Goal: Task Accomplishment & Management: Use online tool/utility

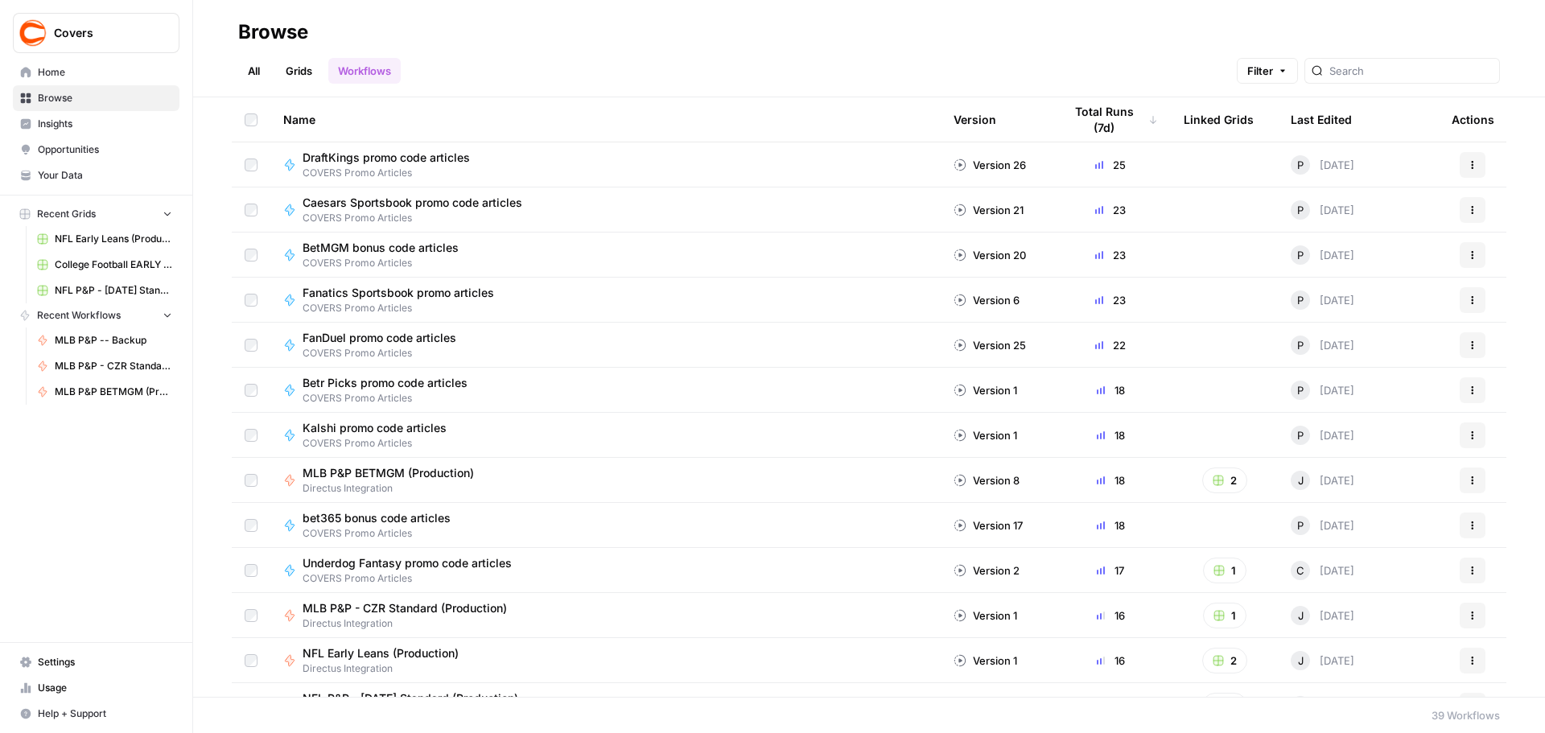
click at [146, 262] on span "College Football EARLY LEANS (Production) Grid (1)" at bounding box center [113, 264] width 117 height 14
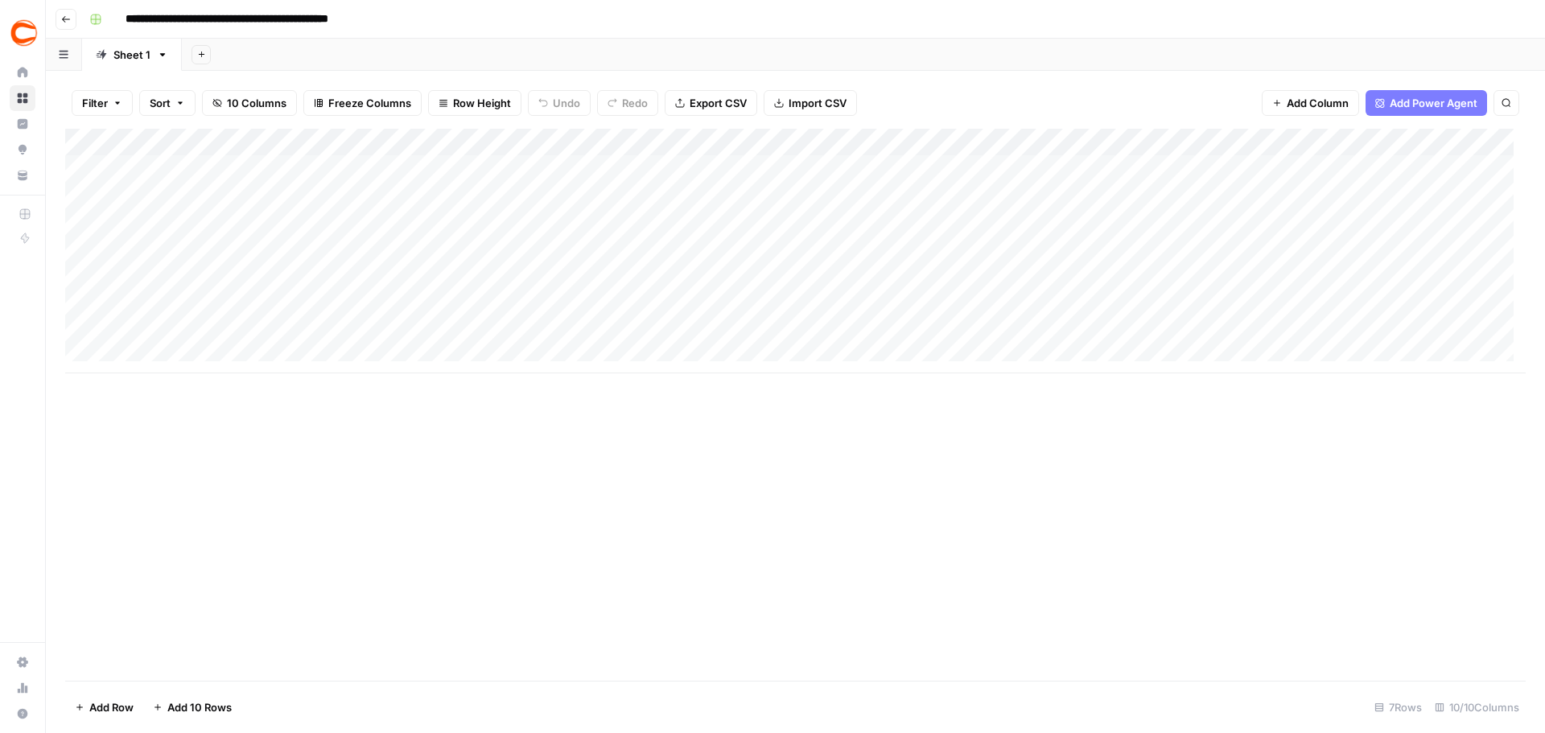
drag, startPoint x: 154, startPoint y: 160, endPoint x: 1215, endPoint y: 345, distance: 1076.4
click at [1215, 345] on div "Add Column" at bounding box center [795, 251] width 1460 height 245
click at [199, 166] on div "Add Column" at bounding box center [795, 251] width 1460 height 245
click at [200, 266] on div "Add Column" at bounding box center [795, 251] width 1460 height 245
click at [173, 179] on div "Add Column" at bounding box center [795, 251] width 1460 height 245
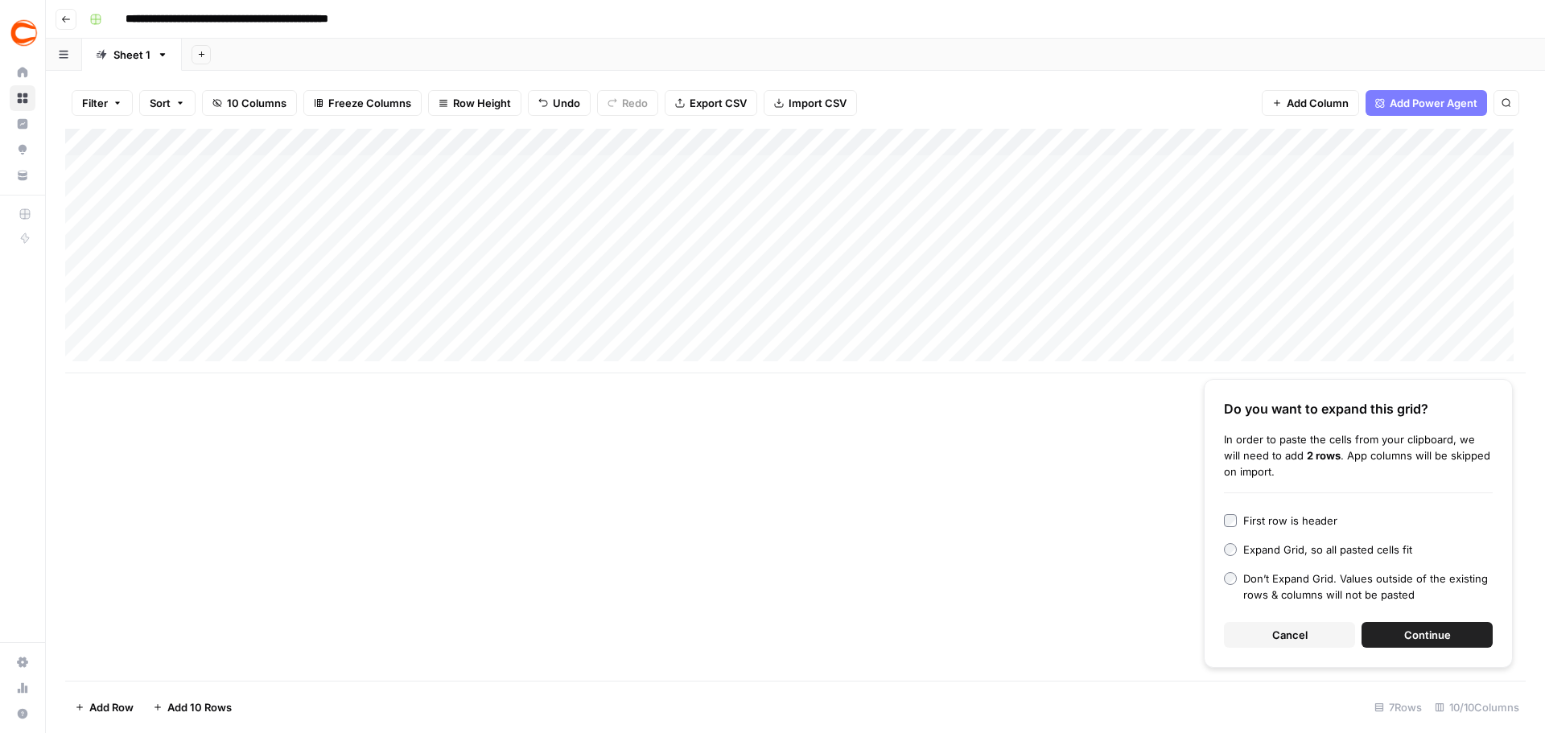
click at [1426, 631] on span "Continue" at bounding box center [1427, 635] width 47 height 16
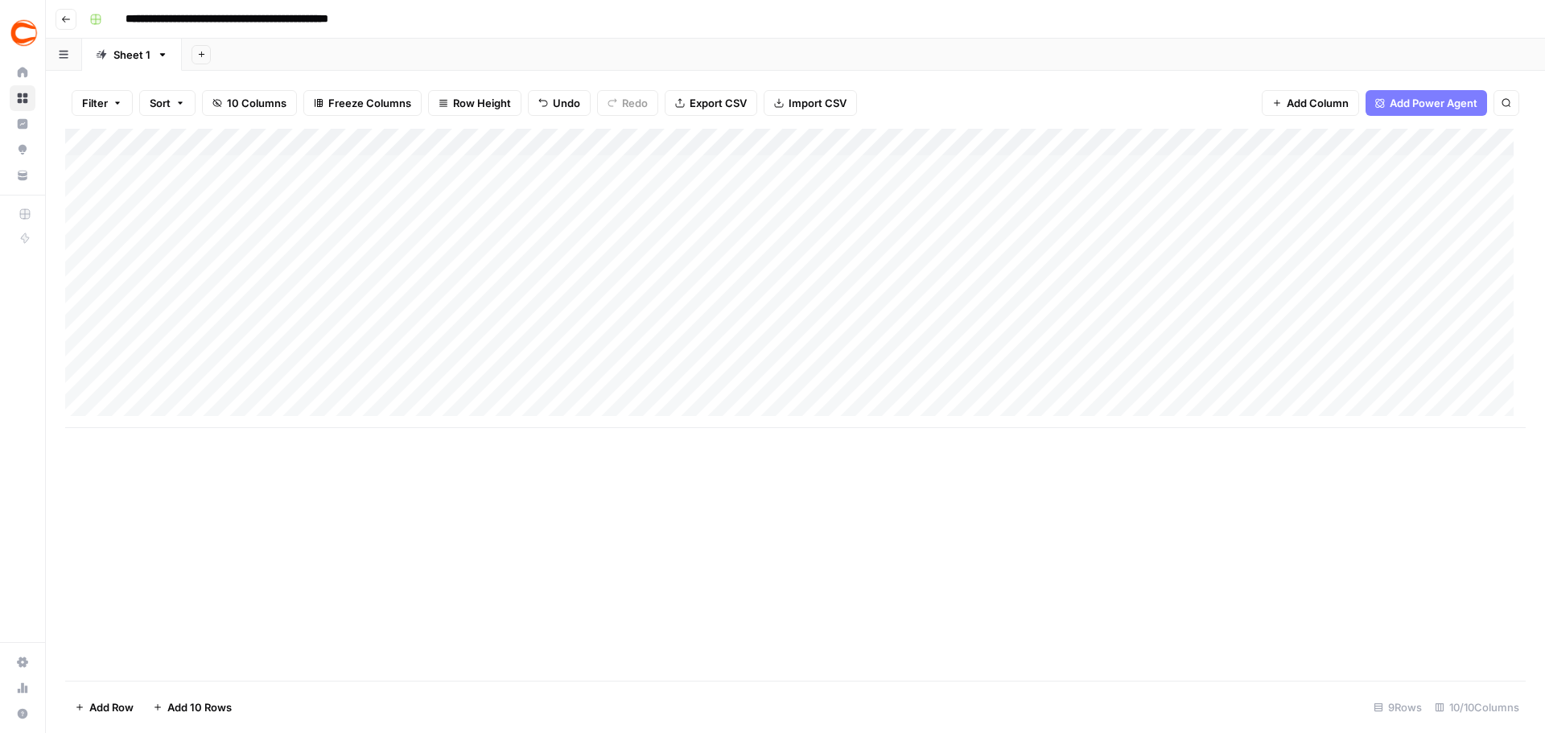
click at [1451, 167] on div "Add Column" at bounding box center [795, 278] width 1460 height 299
type input "andre"
click at [1480, 237] on button "[PERSON_NAME]|2302875c-3bc9-4d27-8c39-94d834df49d2" at bounding box center [1545, 230] width 327 height 19
click at [1453, 193] on div "Add Column" at bounding box center [795, 278] width 1460 height 299
type input "phil"
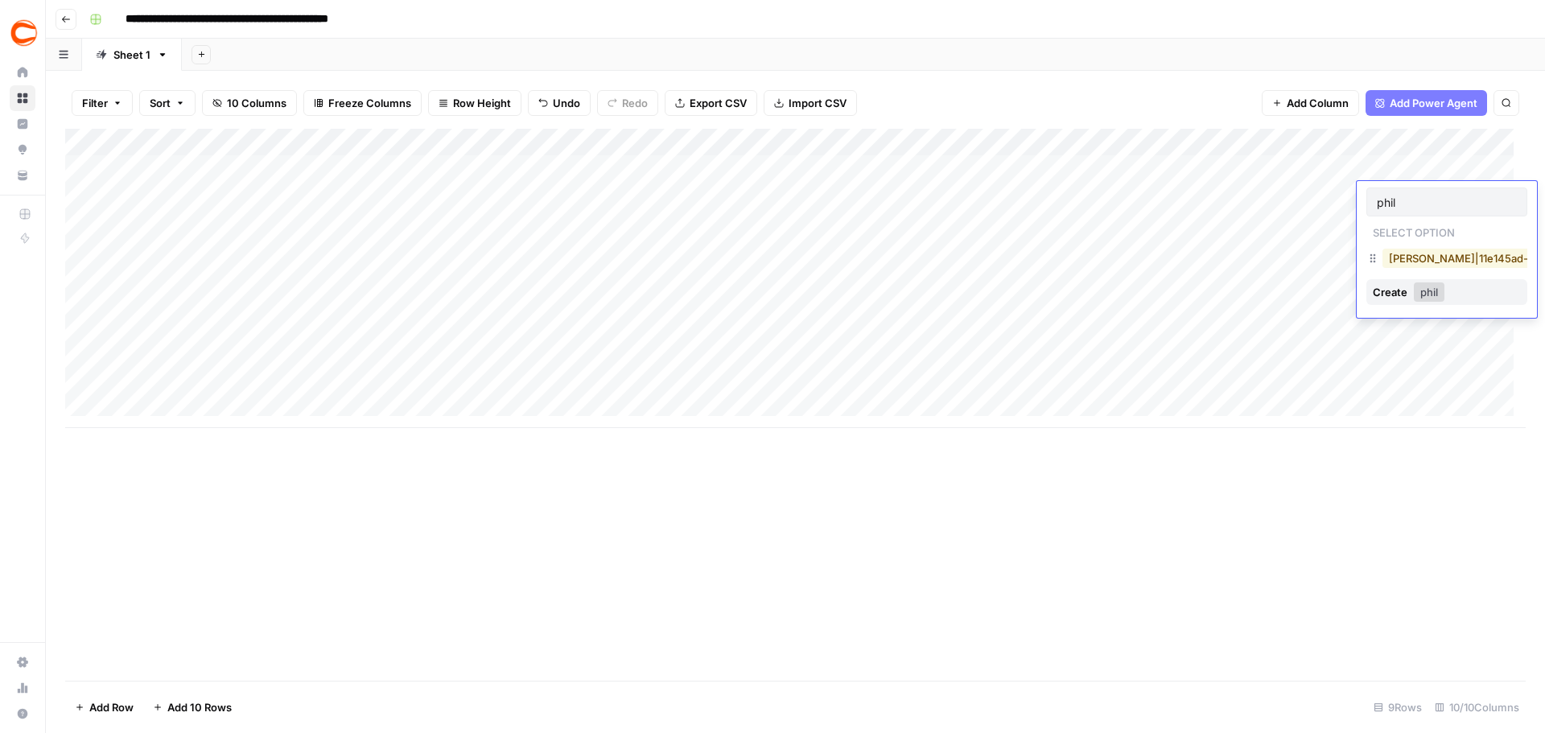
click at [1437, 256] on button "[PERSON_NAME]|11e145ad-26c1-458e-95f0-f0be3f756b11" at bounding box center [1535, 258] width 307 height 19
click at [1463, 216] on div "Add Column" at bounding box center [795, 278] width 1460 height 299
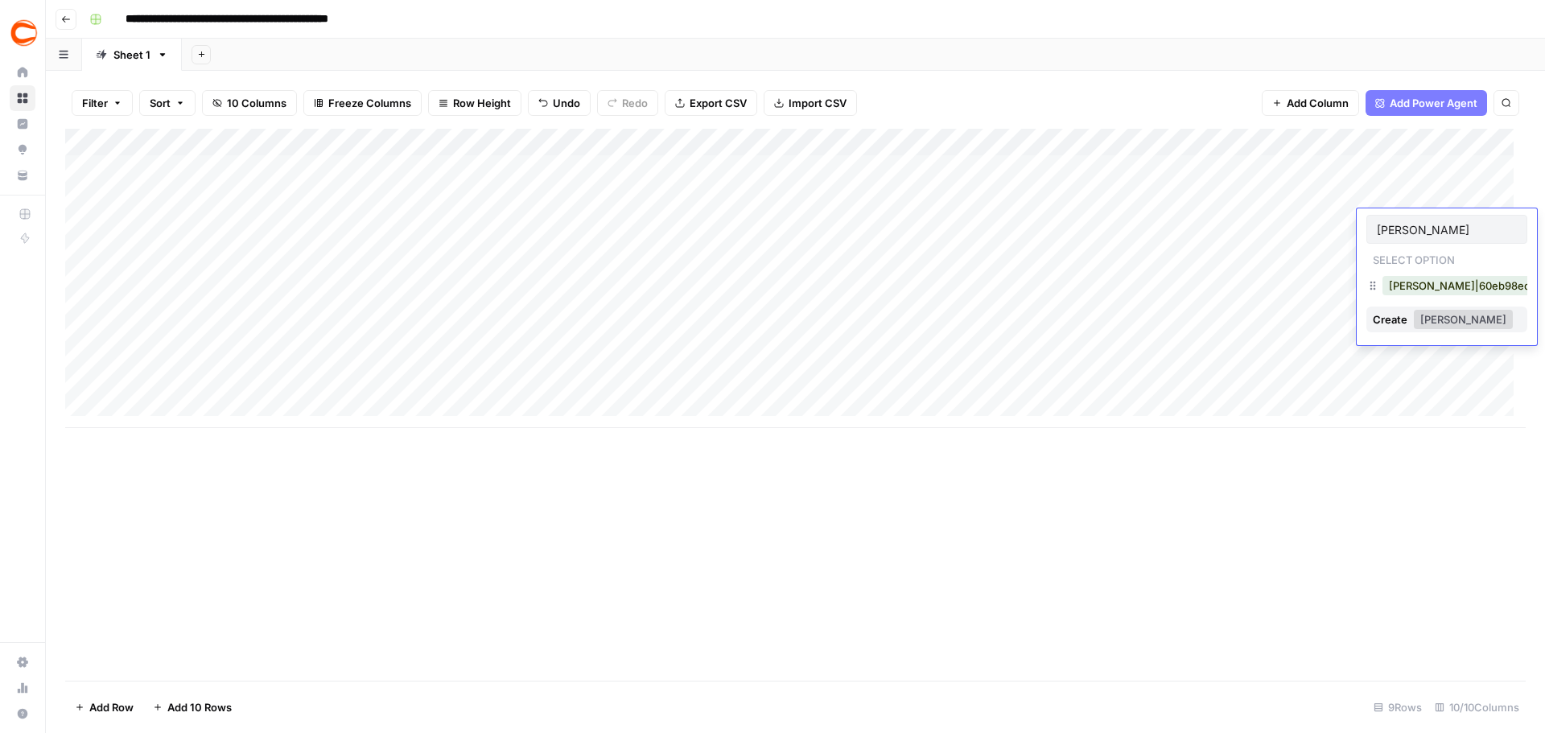
type input "[PERSON_NAME]"
click at [1397, 285] on button "[PERSON_NAME]|60eb98ed-d9e2-4db7-b6aa-76a7c39a6e11" at bounding box center [1541, 285] width 318 height 19
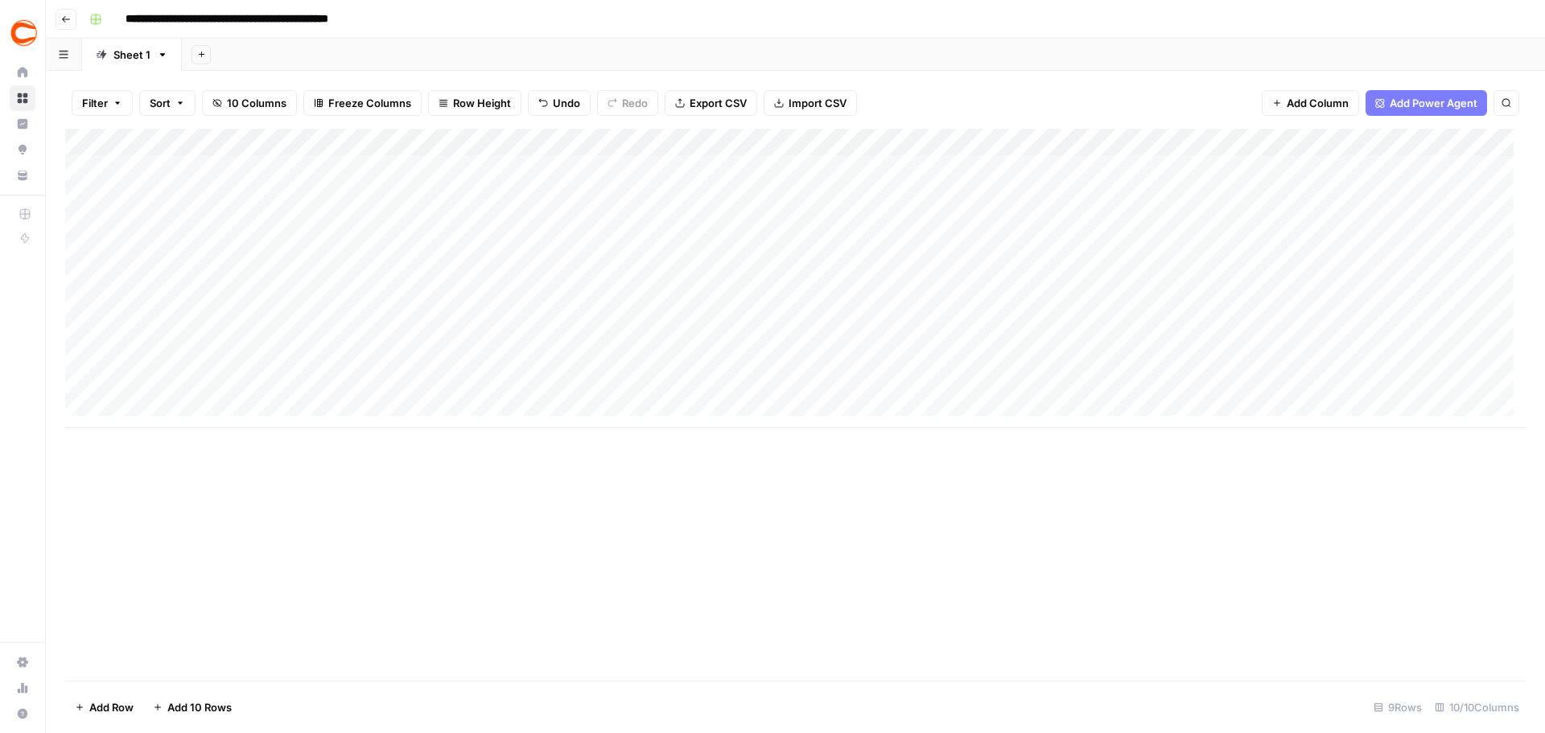
click at [1450, 247] on div "Add Column" at bounding box center [795, 278] width 1460 height 299
type input "ence"
click at [1414, 319] on button "[PERSON_NAME]|8a9d0a8b-94db-4176-b299-c8ac2ccc85f5" at bounding box center [1543, 312] width 322 height 19
click at [1450, 278] on div "Add Column" at bounding box center [795, 278] width 1460 height 299
type input "hatf"
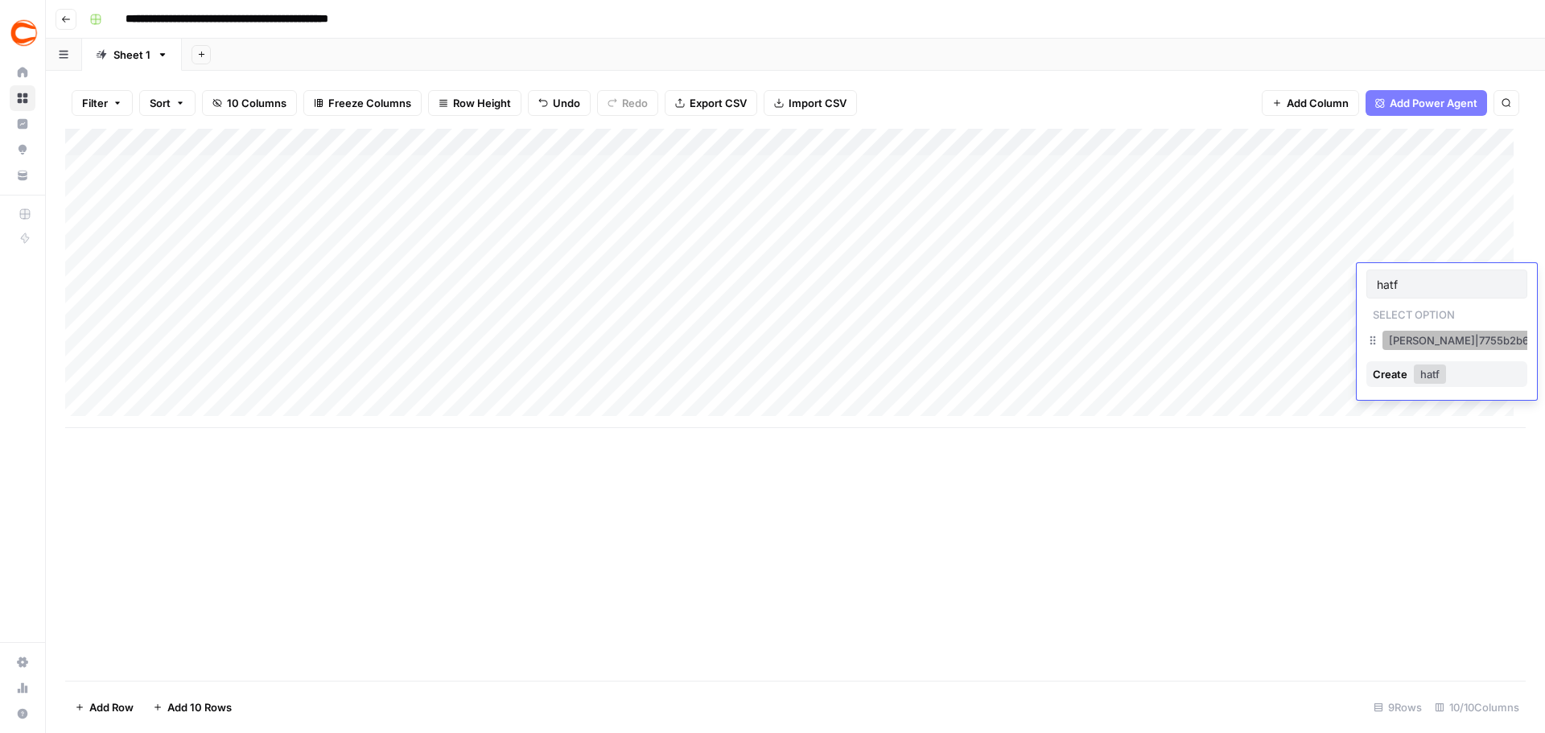
click at [1401, 339] on button "[PERSON_NAME]|7755b2b6-1794-4b5d-a818-5dbf8e00acc6" at bounding box center [1541, 340] width 319 height 19
click at [1457, 308] on div "Add Column" at bounding box center [795, 278] width 1460 height 299
click at [1459, 330] on div "Add Column" at bounding box center [795, 278] width 1460 height 299
click at [1451, 364] on div "Add Column" at bounding box center [795, 278] width 1460 height 299
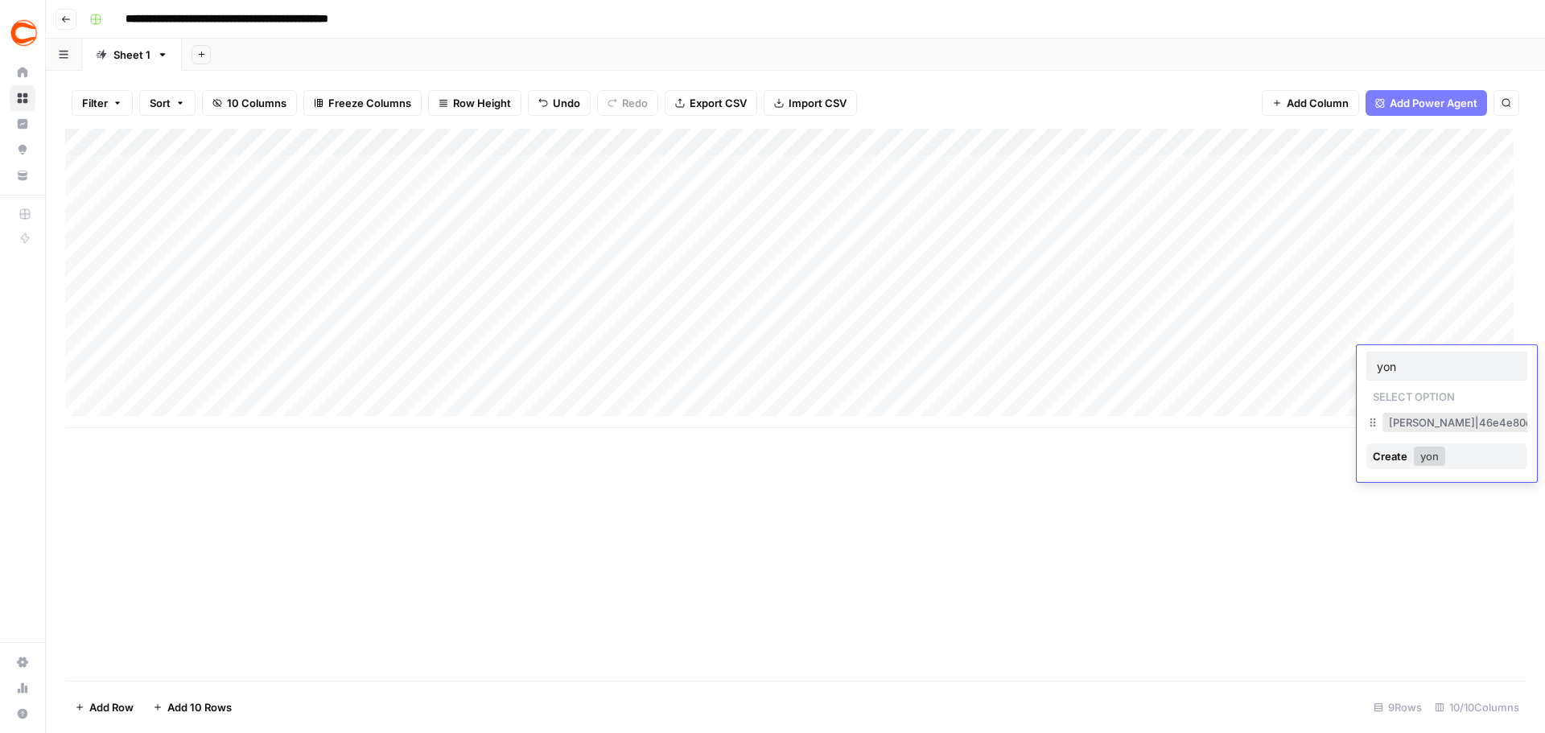
type input "yon"
click at [1384, 423] on button "[PERSON_NAME]|46e4e80e-b39d-49f8-a4b0-c9ead6bdd3f4" at bounding box center [1544, 422] width 325 height 19
click at [1462, 386] on div "Add Column" at bounding box center [795, 278] width 1460 height 299
type input "farm"
click at [1400, 449] on button "[PERSON_NAME]|9e2236a1-36c0-4a81-af09-6dde81193be3" at bounding box center [1539, 449] width 314 height 19
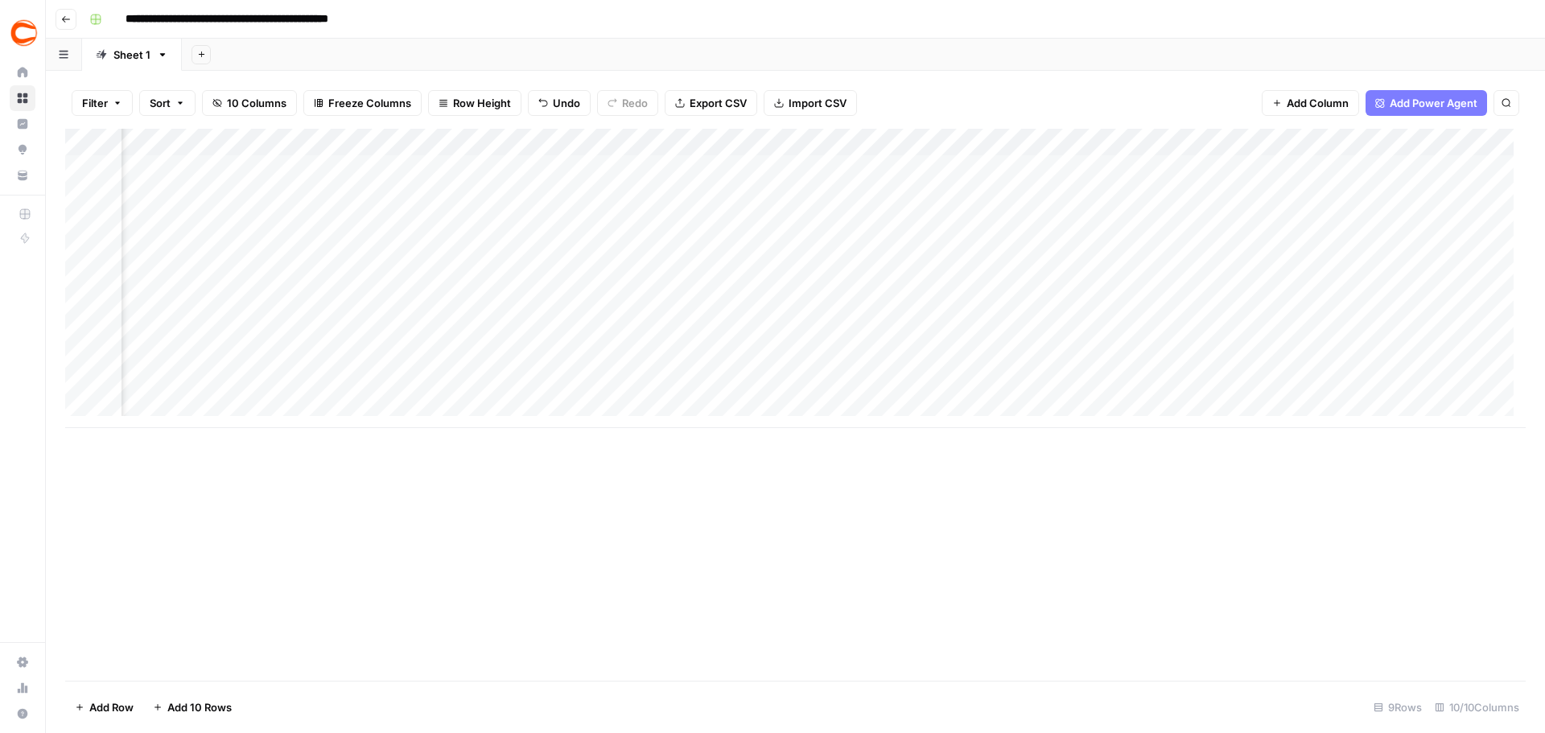
scroll to position [0, 360]
click at [1257, 334] on div "Add Column" at bounding box center [795, 278] width 1460 height 299
click at [1451, 142] on div "Add Column" at bounding box center [795, 278] width 1460 height 299
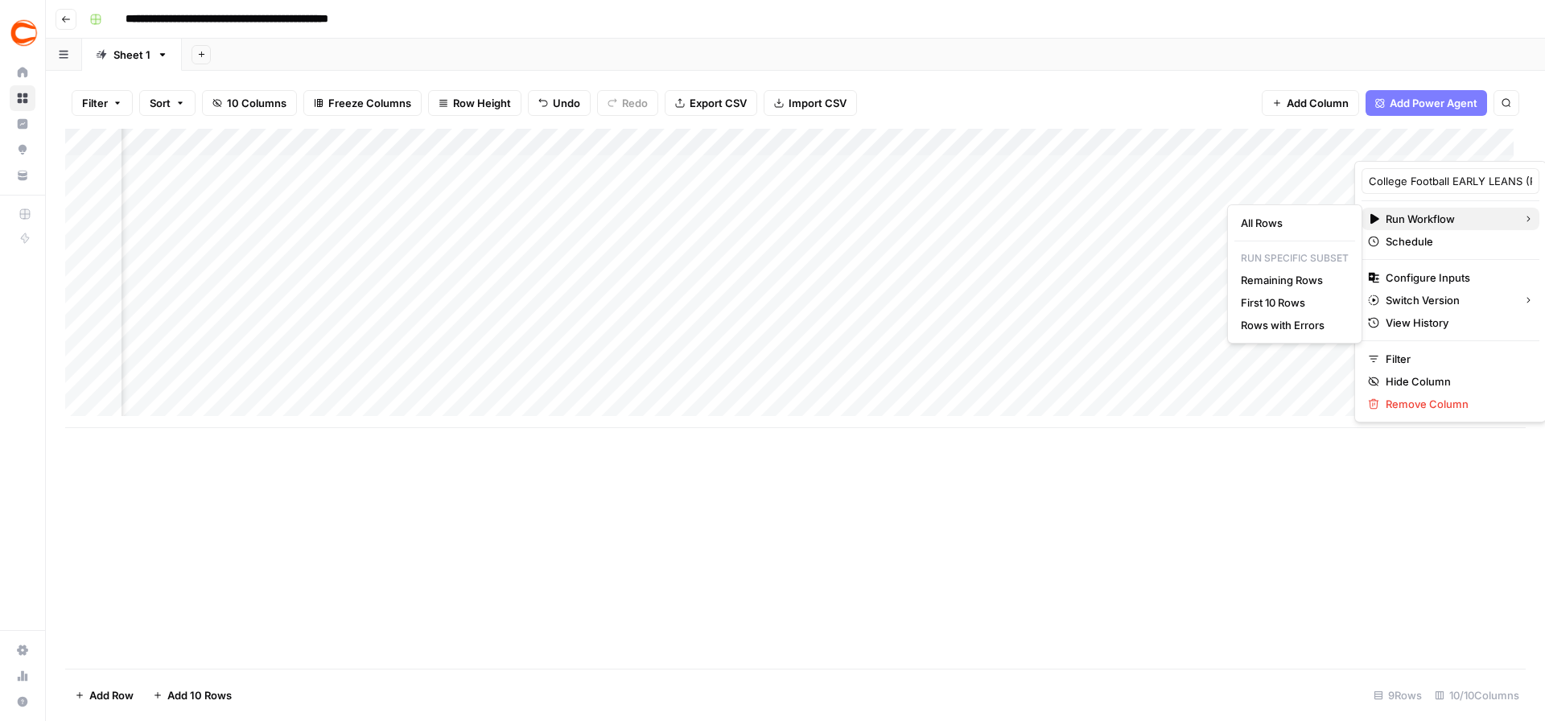
click at [1433, 216] on span "Run Workflow" at bounding box center [1447, 219] width 125 height 16
click at [1040, 531] on div "Add Column" at bounding box center [795, 399] width 1460 height 540
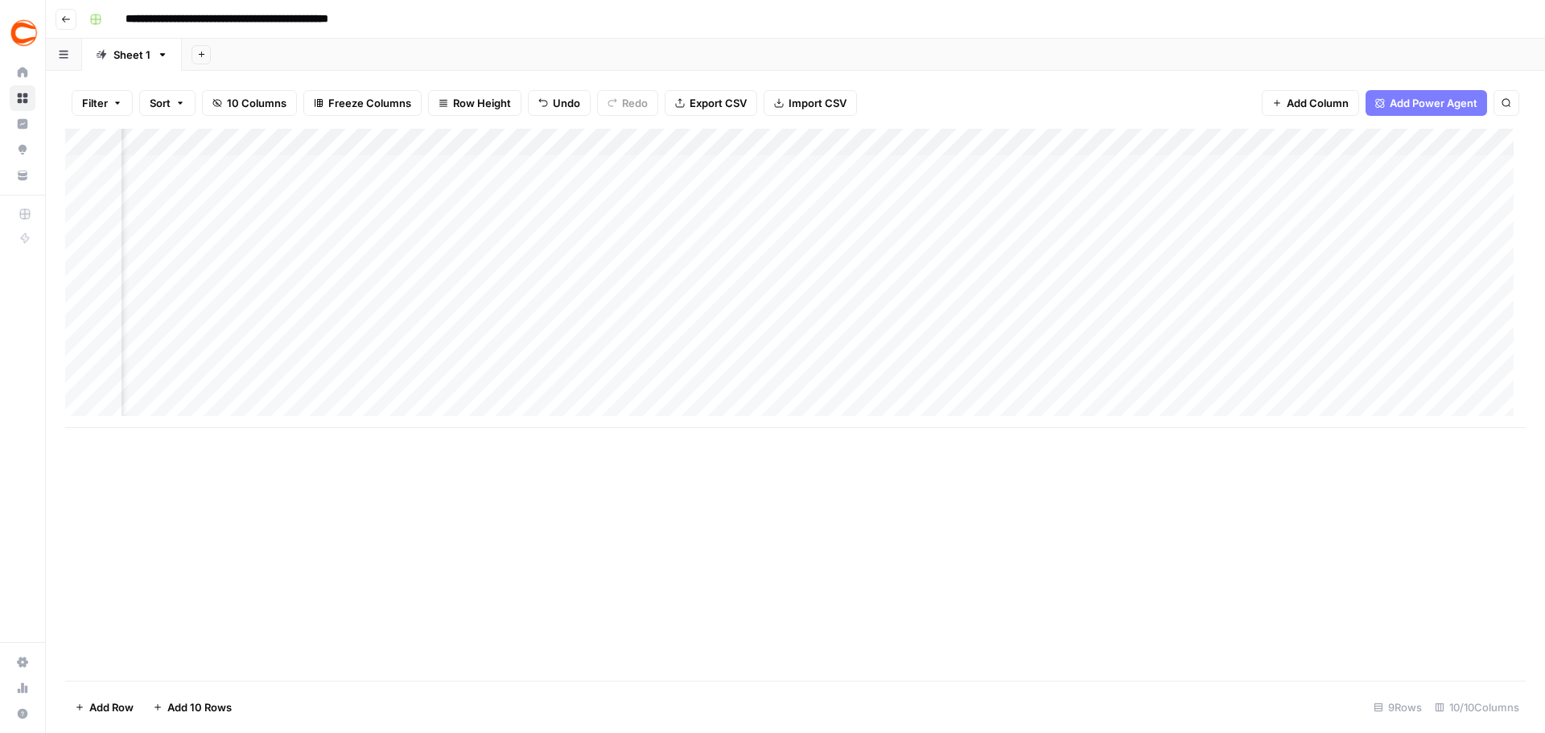
click at [1434, 142] on div "Add Column" at bounding box center [795, 278] width 1460 height 299
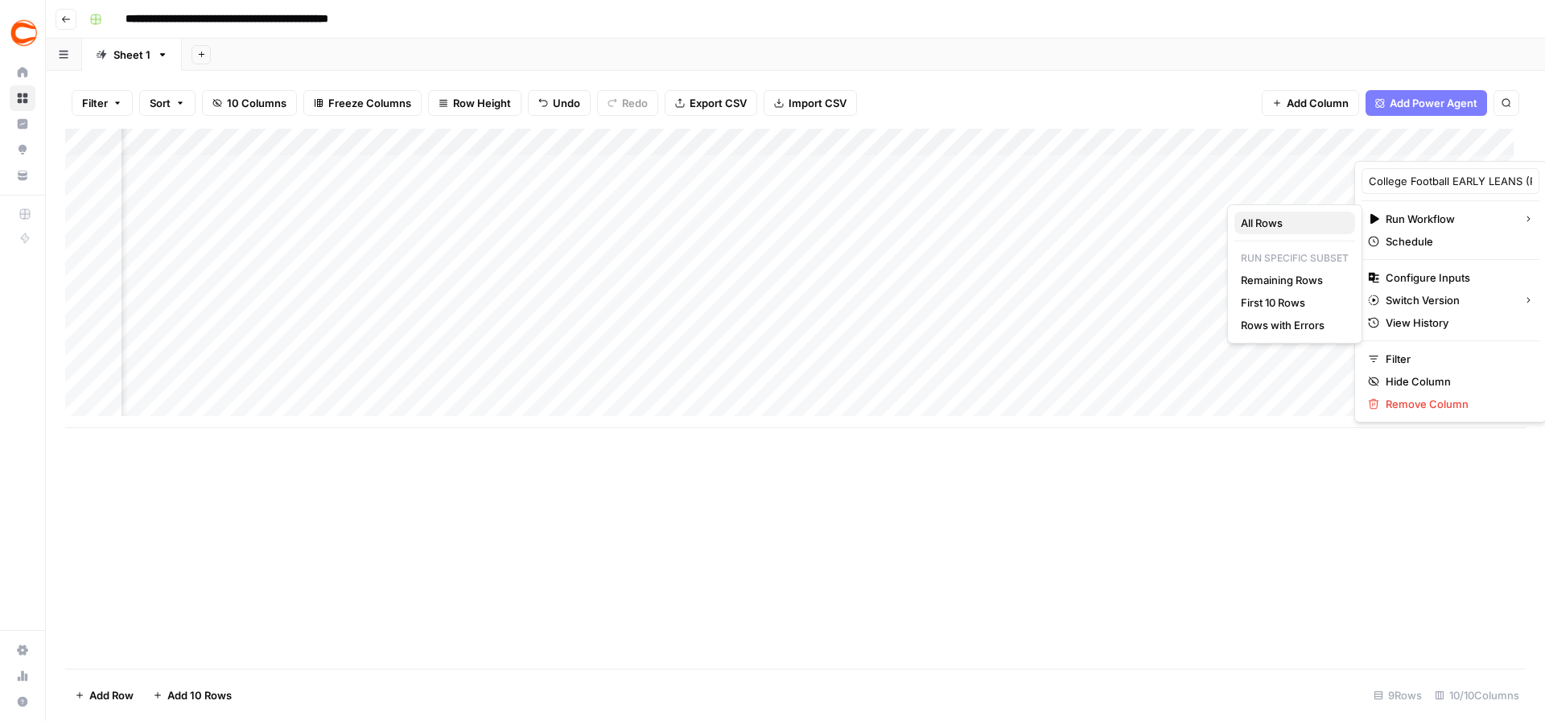
click at [1278, 216] on span "All Rows" at bounding box center [1291, 223] width 101 height 16
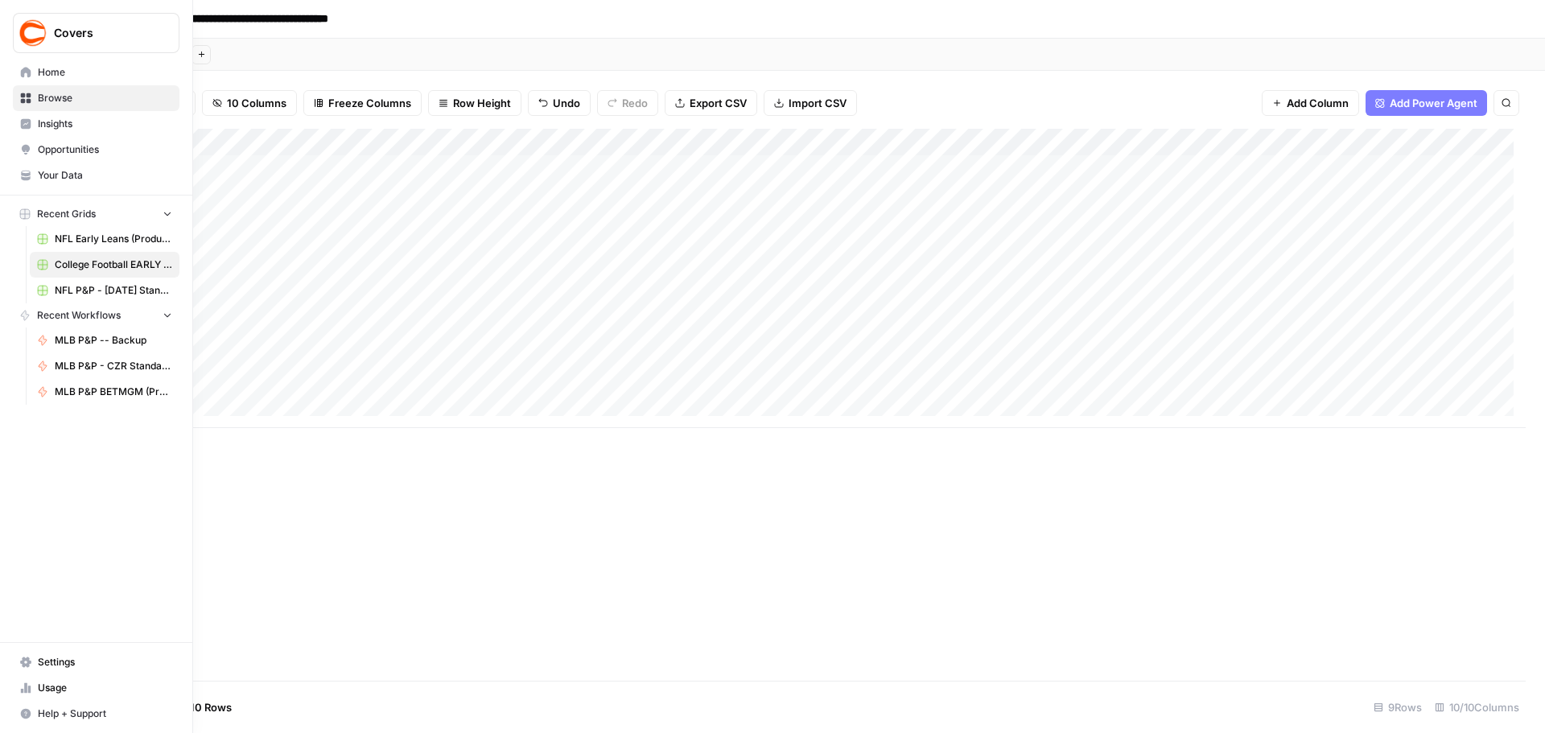
click at [56, 97] on span "Browse" at bounding box center [105, 98] width 134 height 14
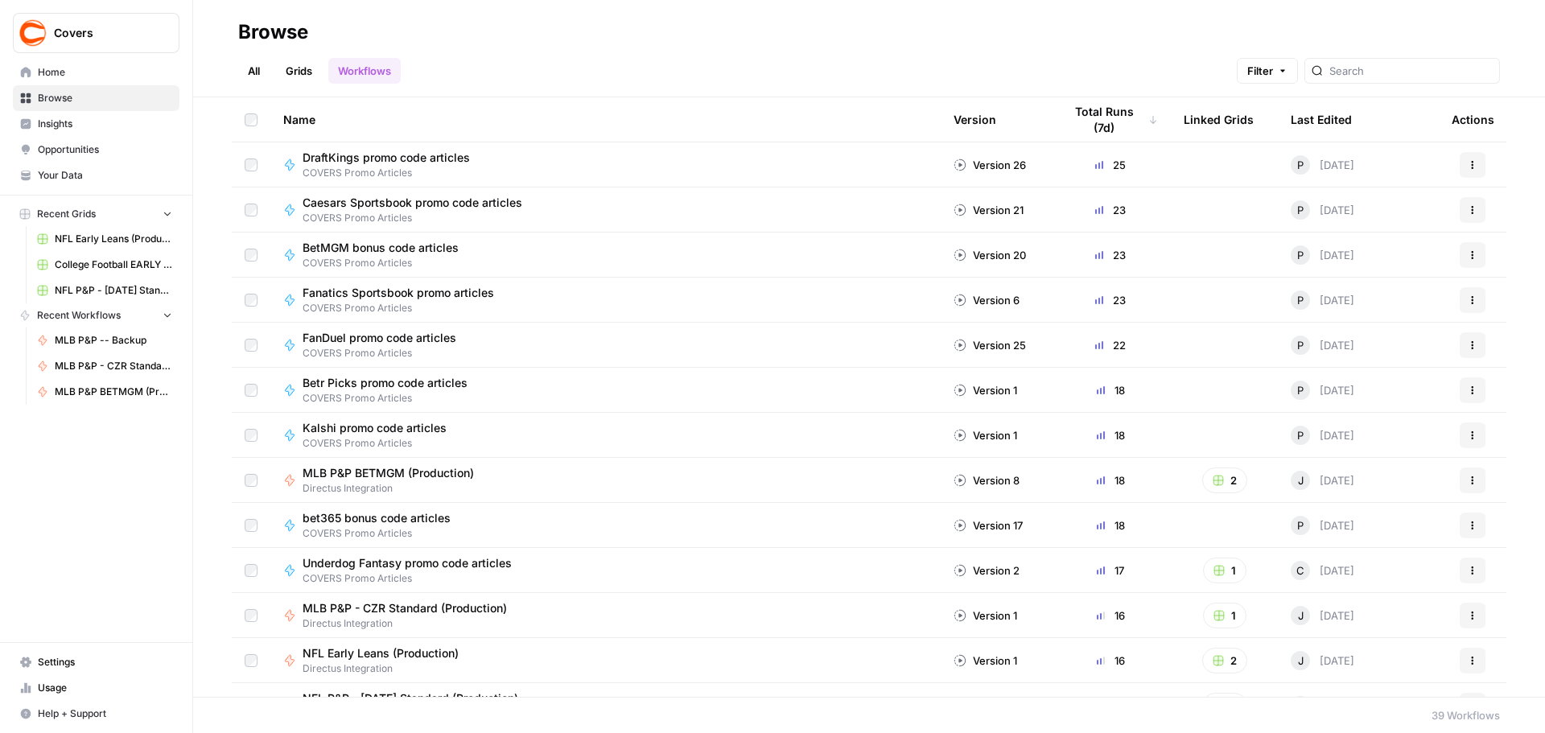
click at [355, 64] on link "Workflows" at bounding box center [364, 71] width 72 height 26
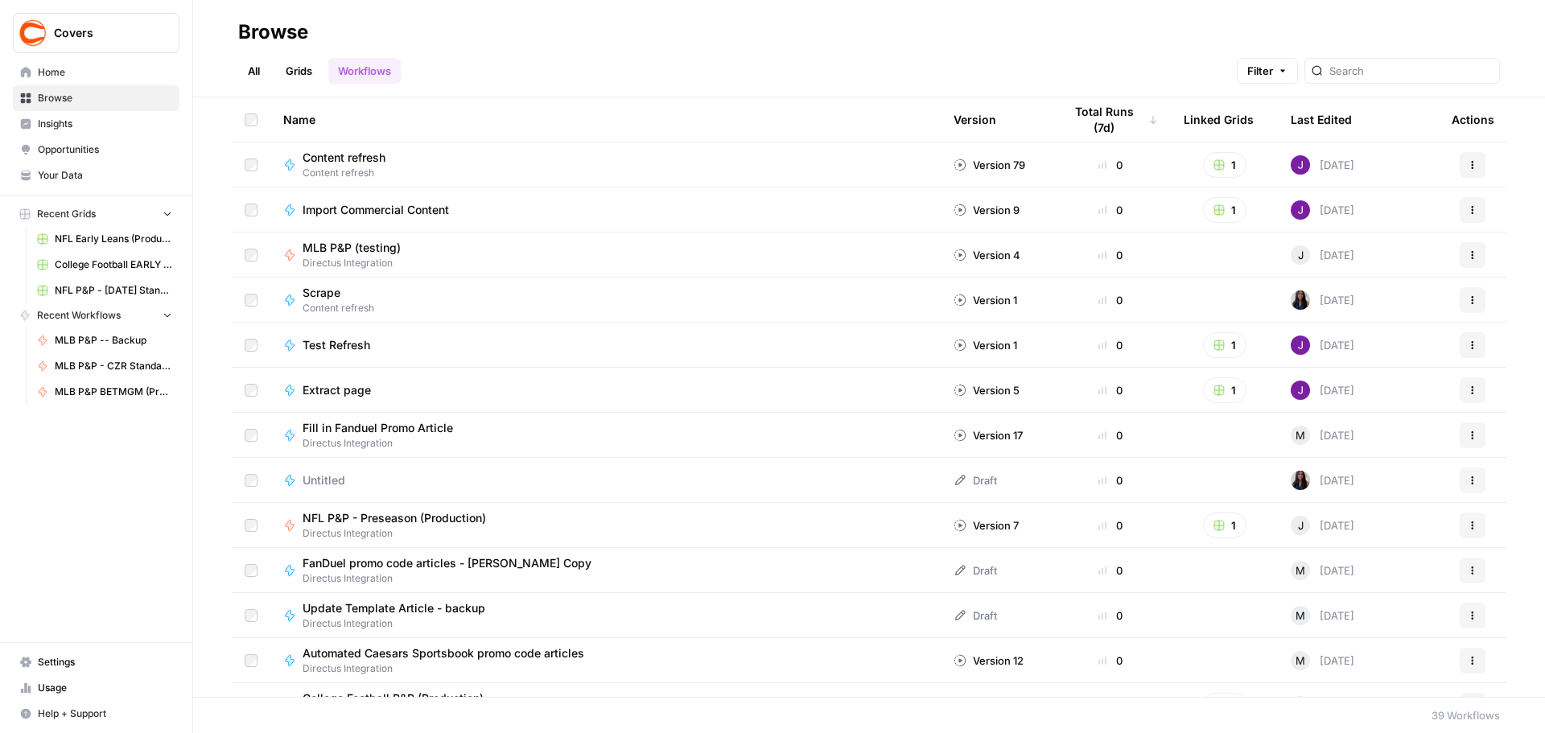
scroll to position [1203, 0]
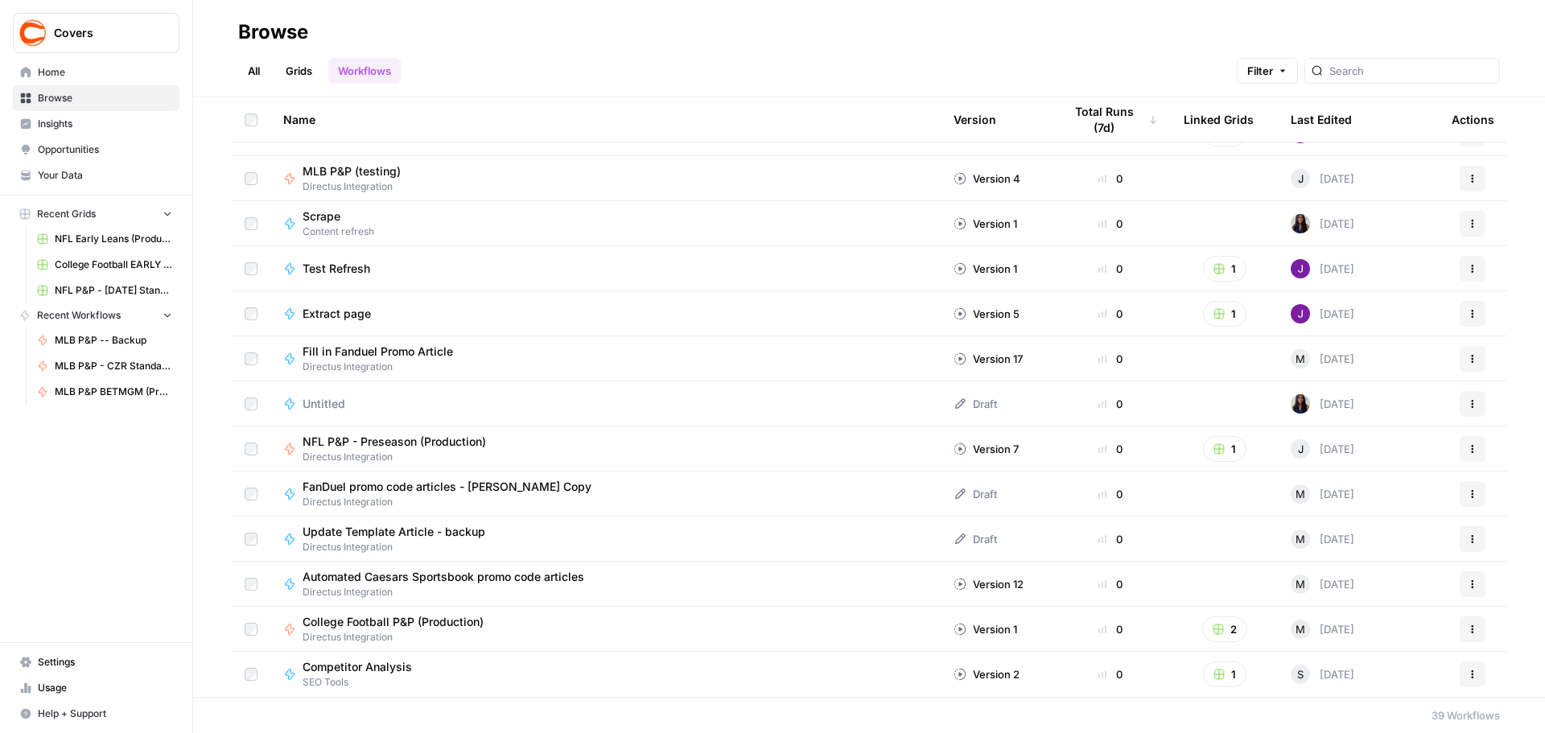
click at [410, 620] on span "College Football P&P (Production)" at bounding box center [393, 622] width 181 height 16
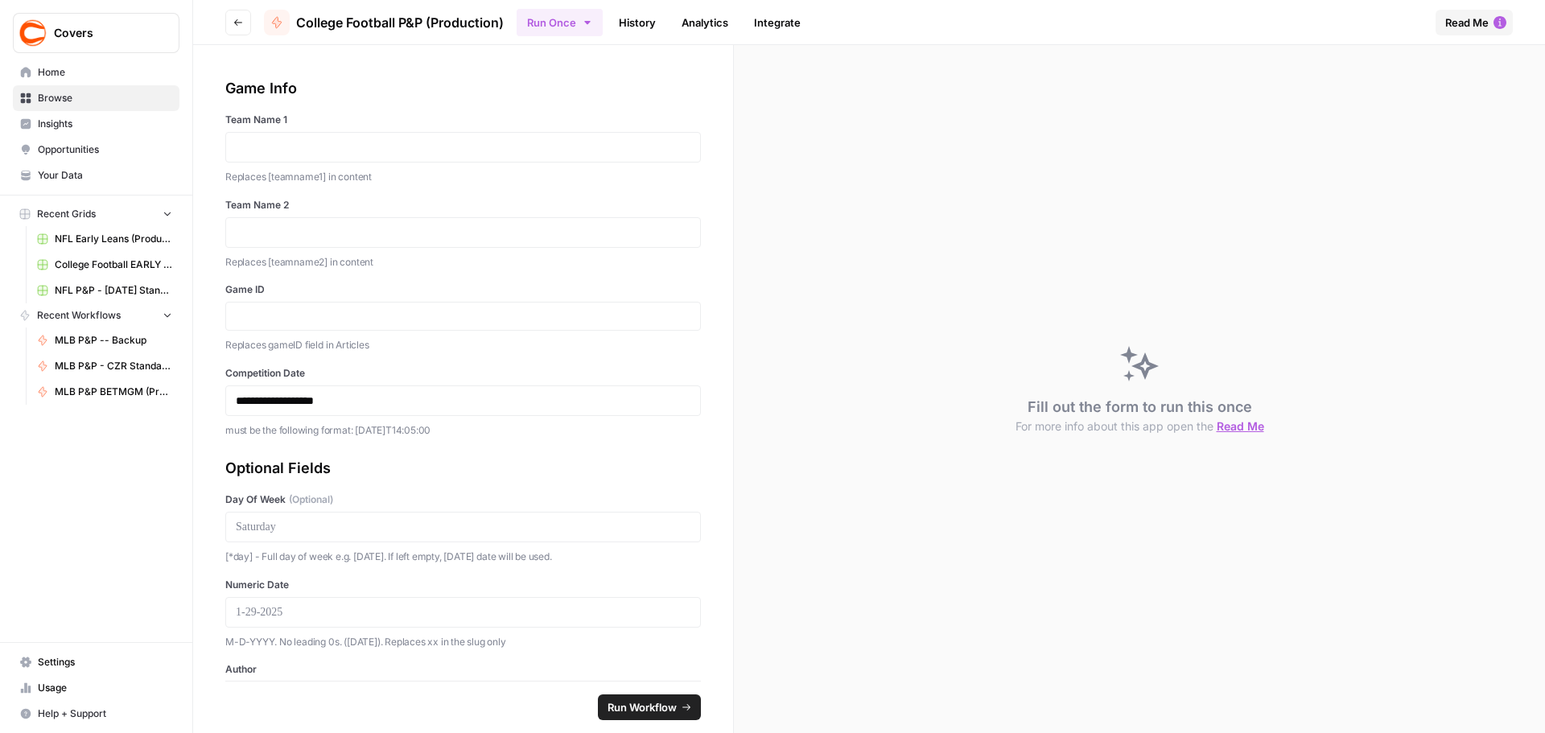
click at [591, 24] on icon "button" at bounding box center [587, 22] width 13 height 13
click at [597, 115] on span "Run in Bulk" at bounding box center [644, 108] width 154 height 16
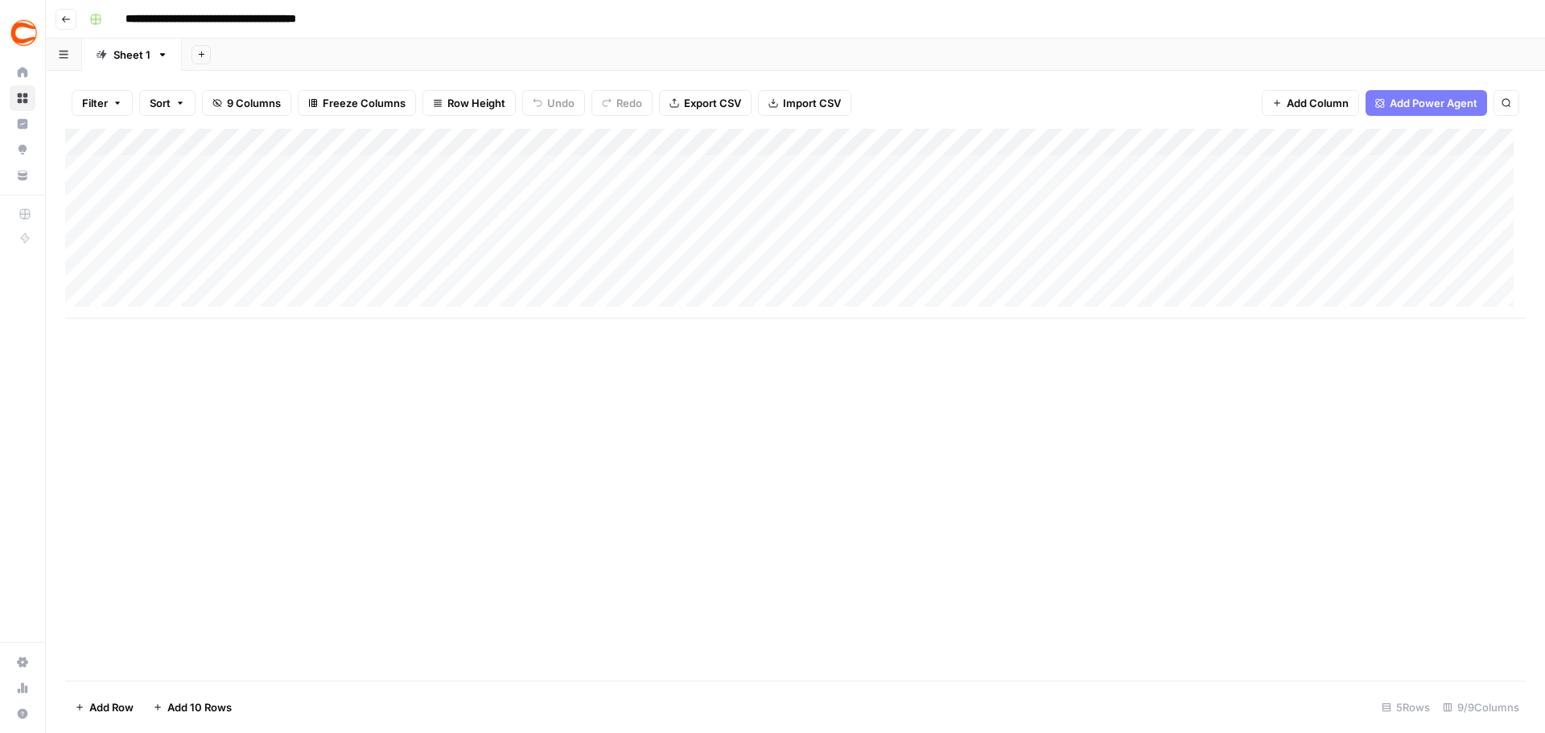
click at [171, 152] on div "Add Column" at bounding box center [795, 224] width 1460 height 190
click at [468, 277] on div "Add Column" at bounding box center [795, 224] width 1460 height 190
click at [225, 161] on div "Add Column" at bounding box center [795, 224] width 1460 height 190
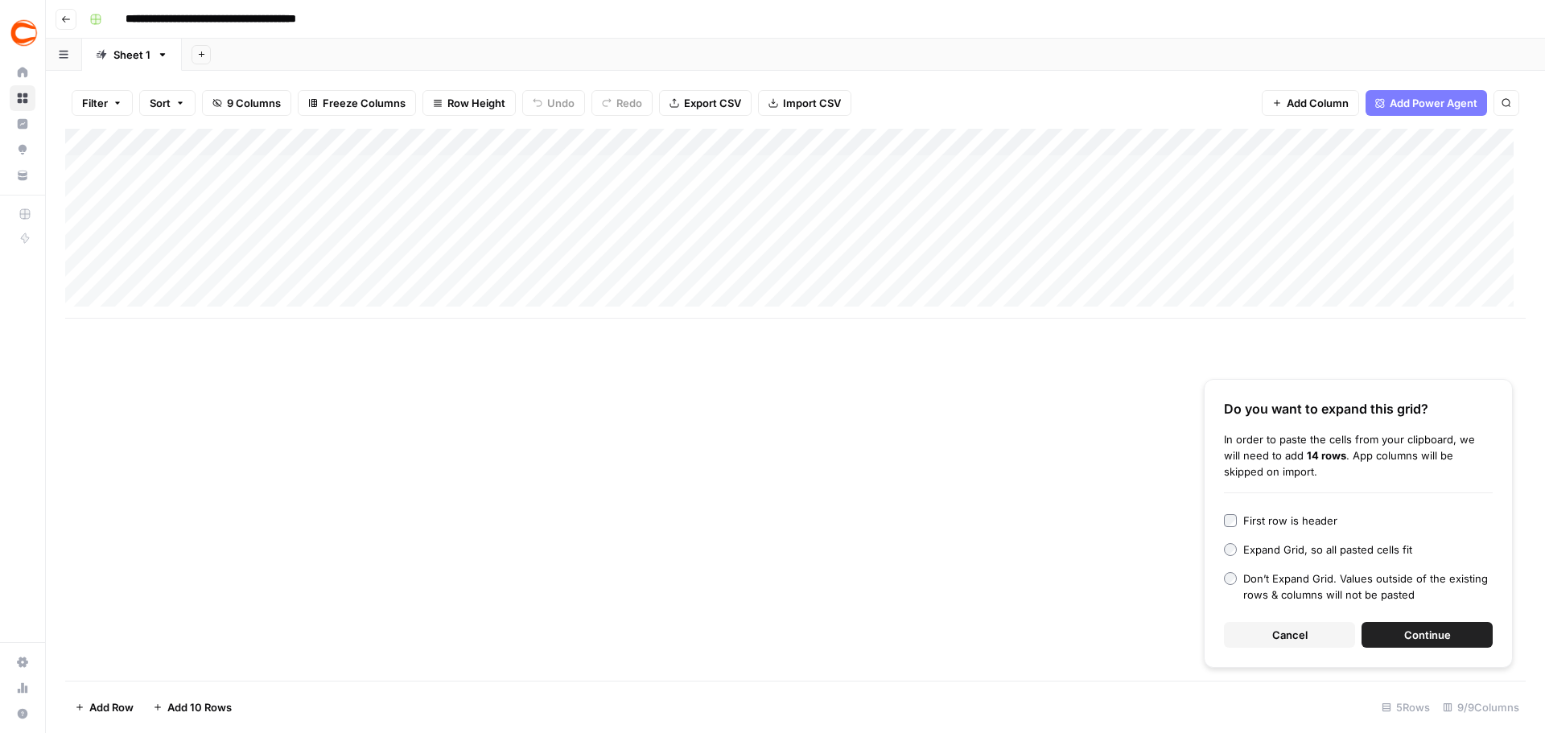
click at [1443, 634] on span "Continue" at bounding box center [1427, 635] width 47 height 16
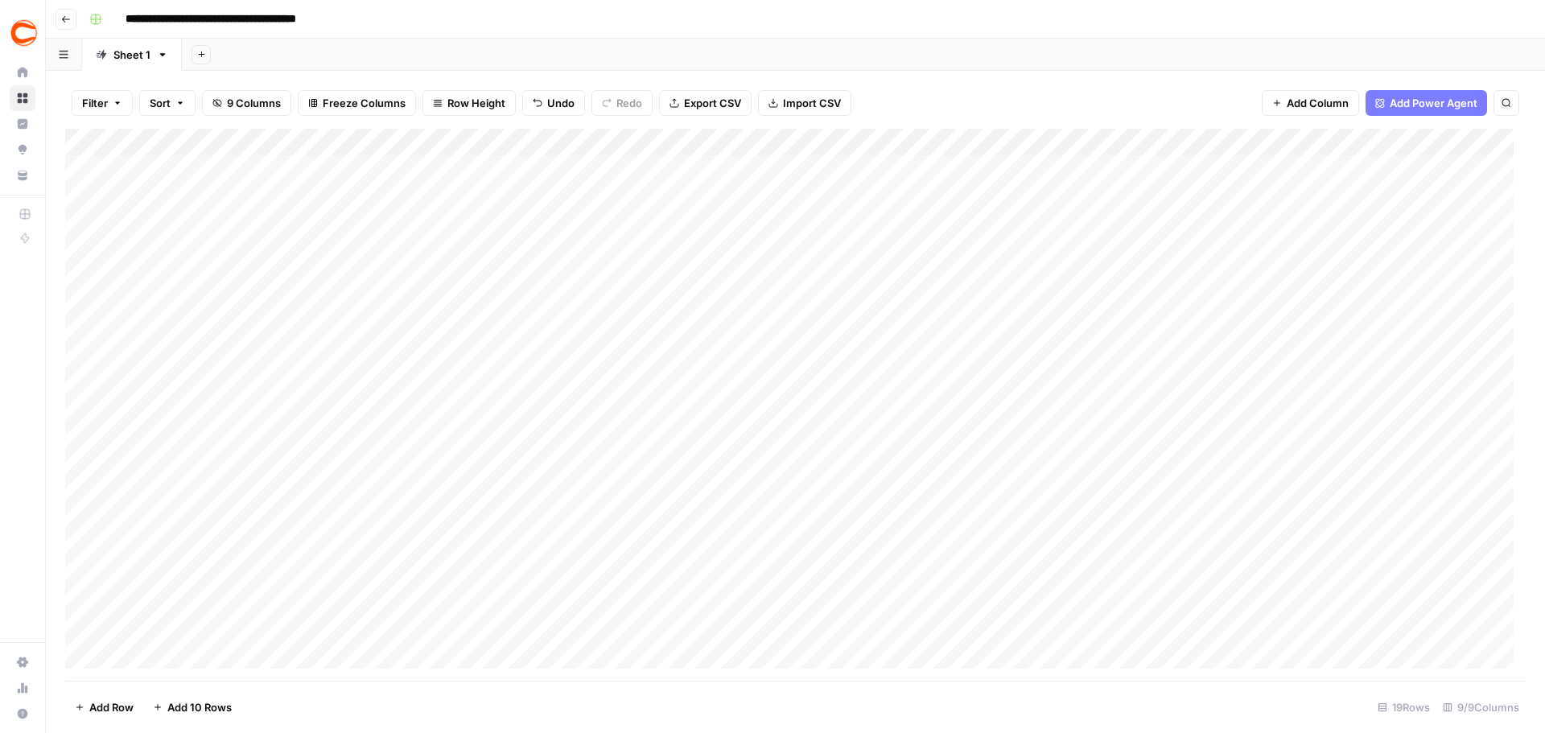
click at [1478, 163] on div "Add Column" at bounding box center [795, 405] width 1460 height 552
type input "farm"
click at [1401, 227] on button "[PERSON_NAME]|9e2236a1-36c0-4a81-af09-6dde81193be3" at bounding box center [1539, 230] width 314 height 19
click at [1464, 173] on div "Add Column" at bounding box center [795, 405] width 1460 height 552
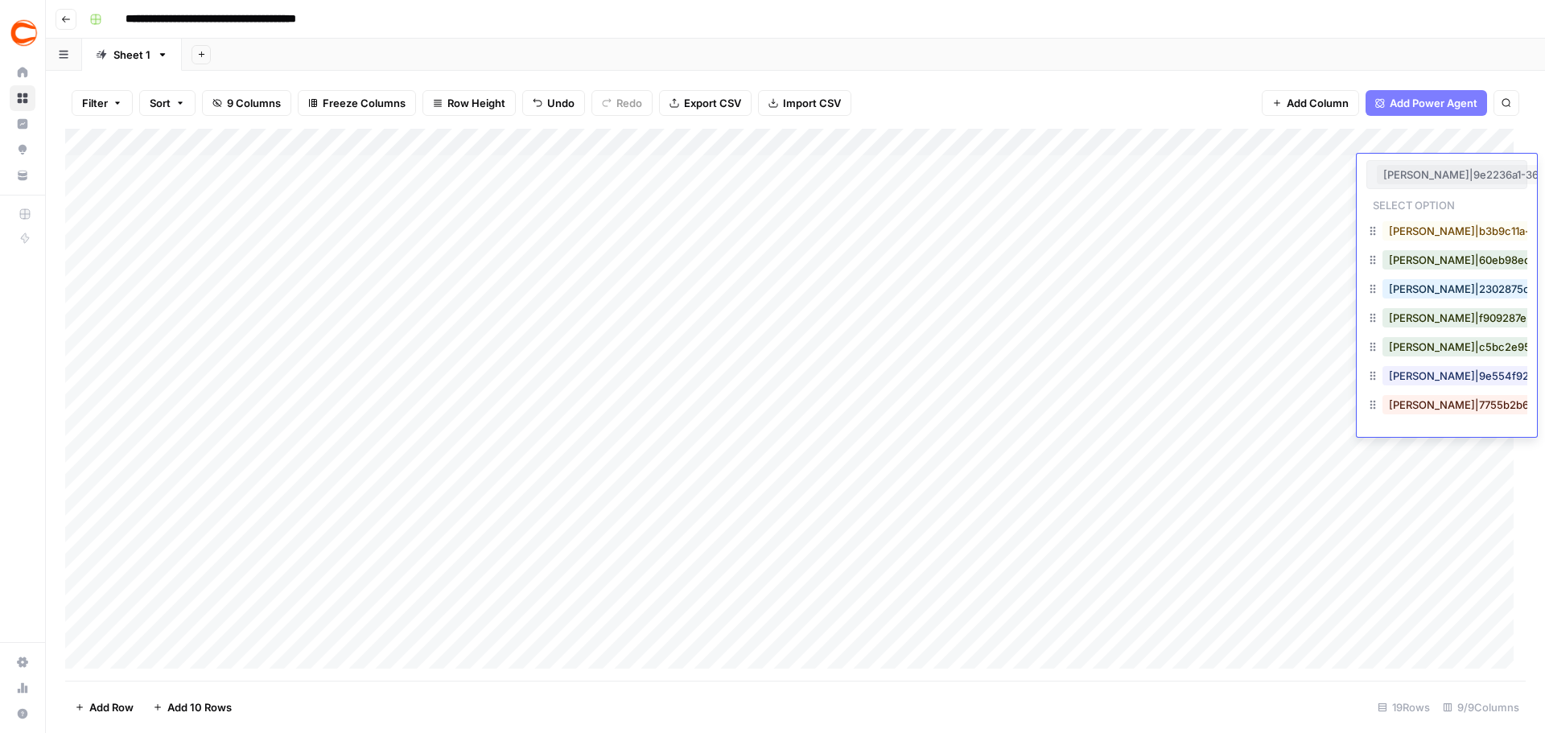
scroll to position [0, 153]
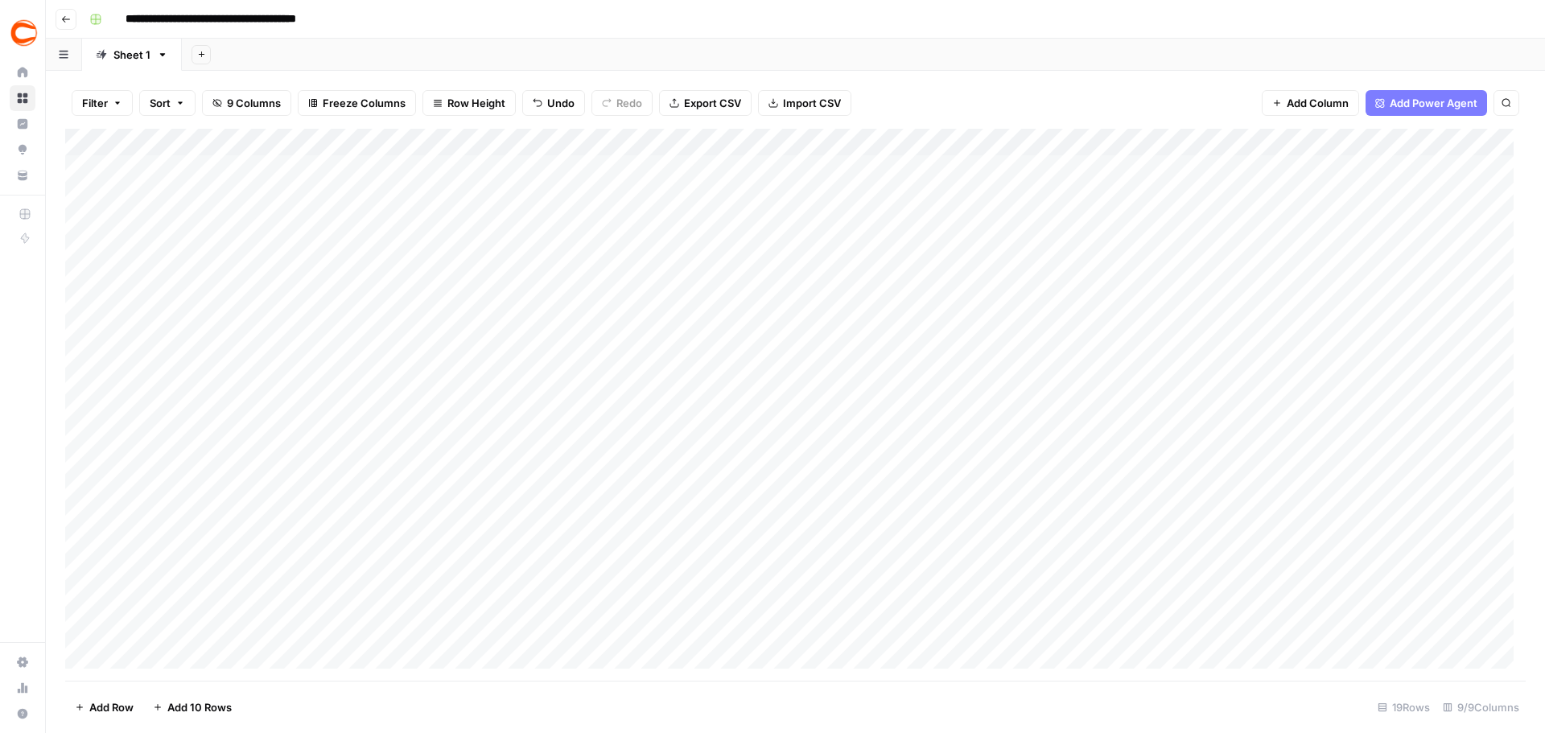
click at [1311, 234] on div "Add Column" at bounding box center [795, 405] width 1460 height 552
click at [1453, 198] on div "Add Column" at bounding box center [795, 405] width 1460 height 552
type input "farmer"
click at [1406, 252] on button "[PERSON_NAME]|9e2236a1-36c0-4a81-af09-6dde81193be3" at bounding box center [1539, 258] width 314 height 19
click at [1432, 220] on div "Add Column" at bounding box center [795, 405] width 1460 height 552
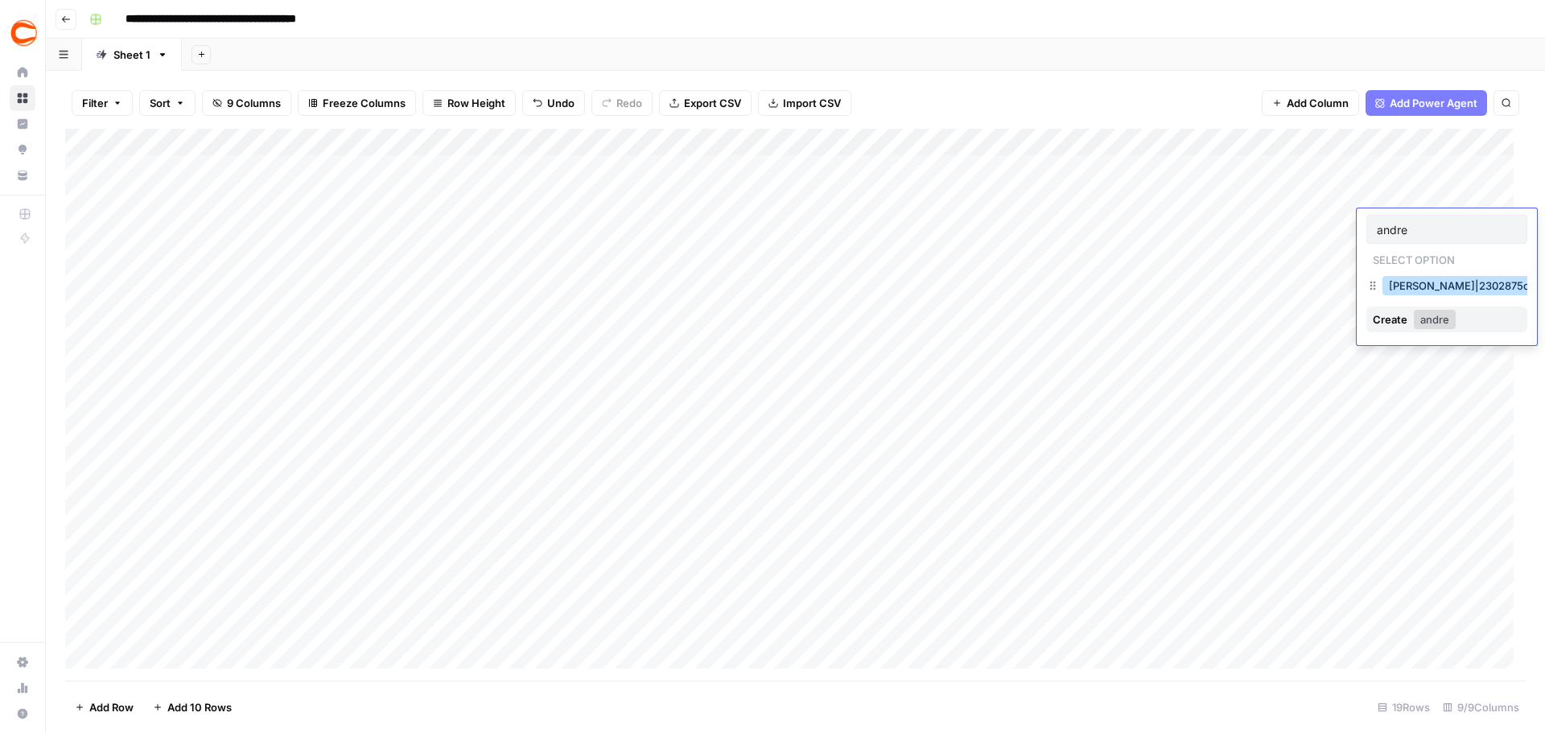
type input "andre"
click at [1395, 286] on button "[PERSON_NAME]|2302875c-3bc9-4d27-8c39-94d834df49d2" at bounding box center [1545, 285] width 327 height 19
click at [1448, 253] on div "Add Column" at bounding box center [795, 405] width 1460 height 552
type input "scim"
click at [1397, 311] on button "[PERSON_NAME]|687eed54-692e-4d39-a838-45e92204d857" at bounding box center [1546, 312] width 328 height 19
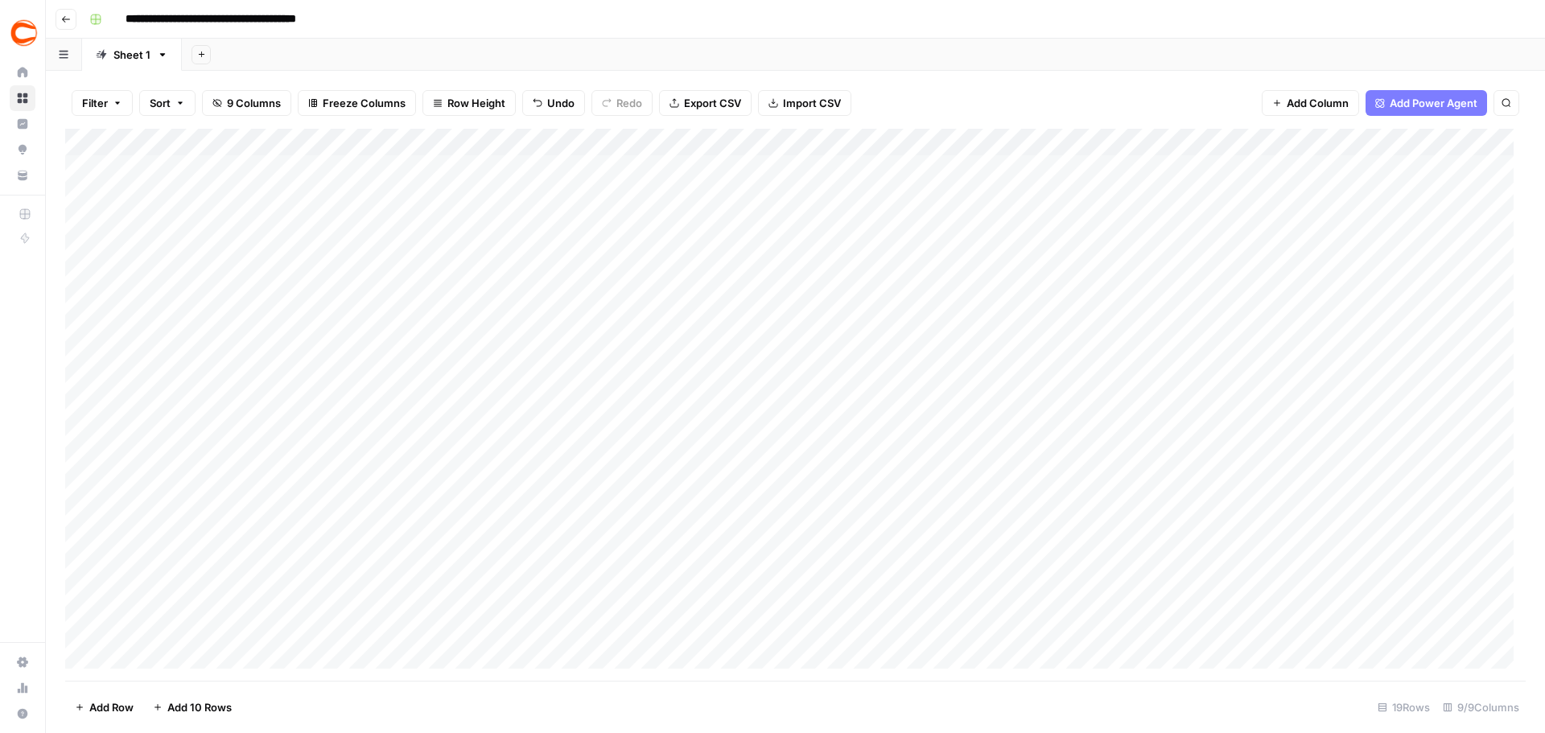
click at [1446, 273] on div "Add Column" at bounding box center [795, 405] width 1460 height 552
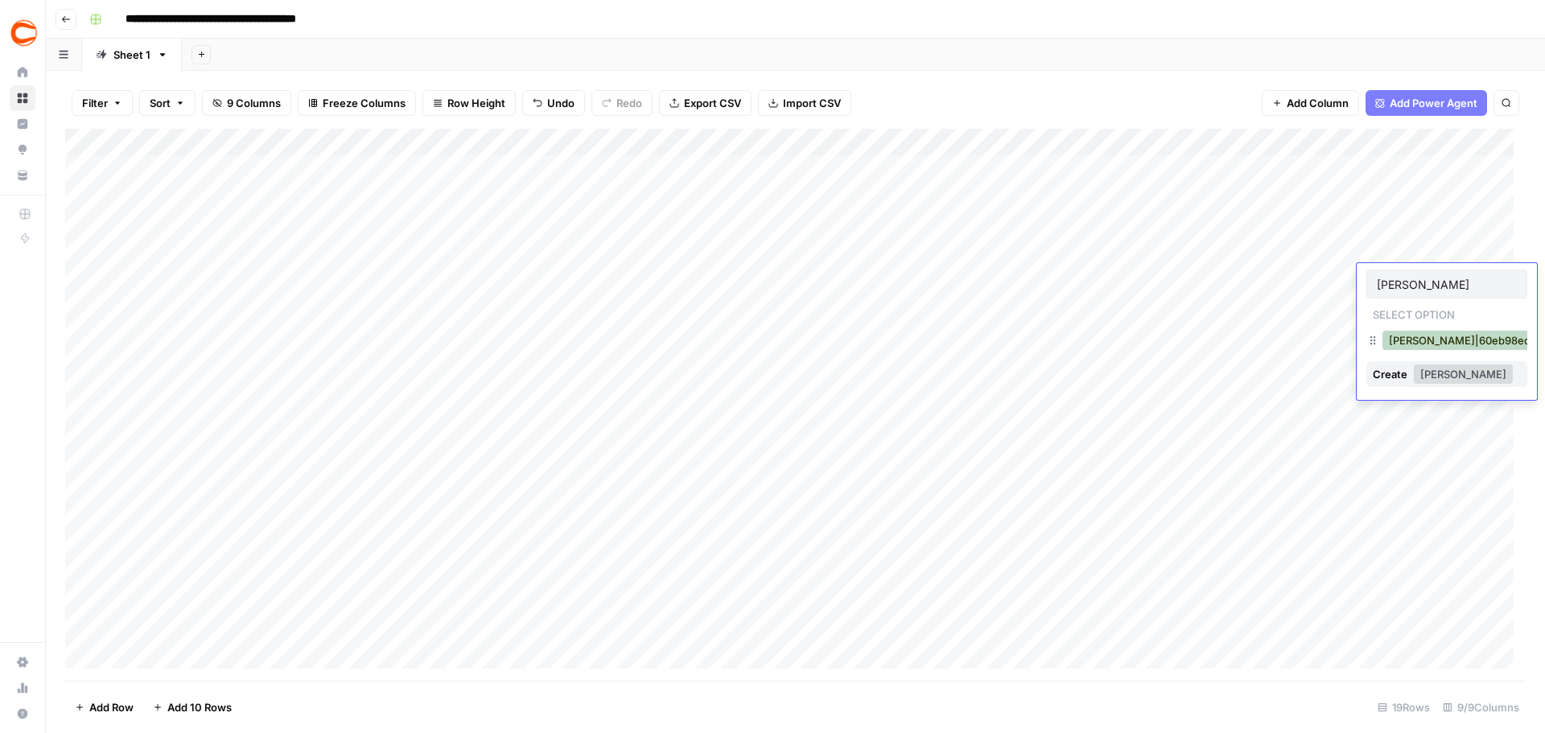
type input "[PERSON_NAME]"
click at [1387, 339] on button "[PERSON_NAME]|60eb98ed-d9e2-4db7-b6aa-76a7c39a6e11" at bounding box center [1541, 340] width 318 height 19
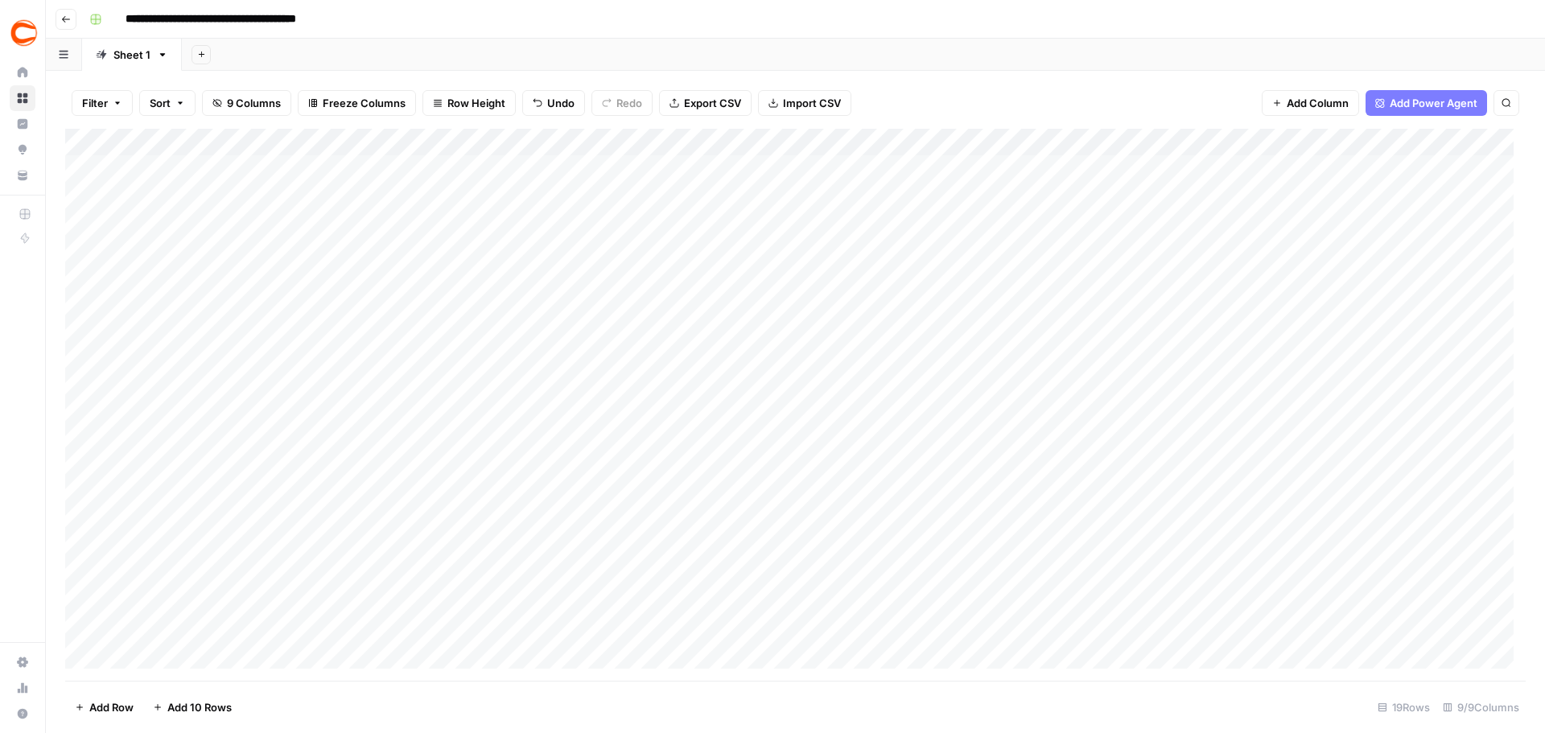
click at [1456, 305] on div "Add Column" at bounding box center [795, 405] width 1460 height 552
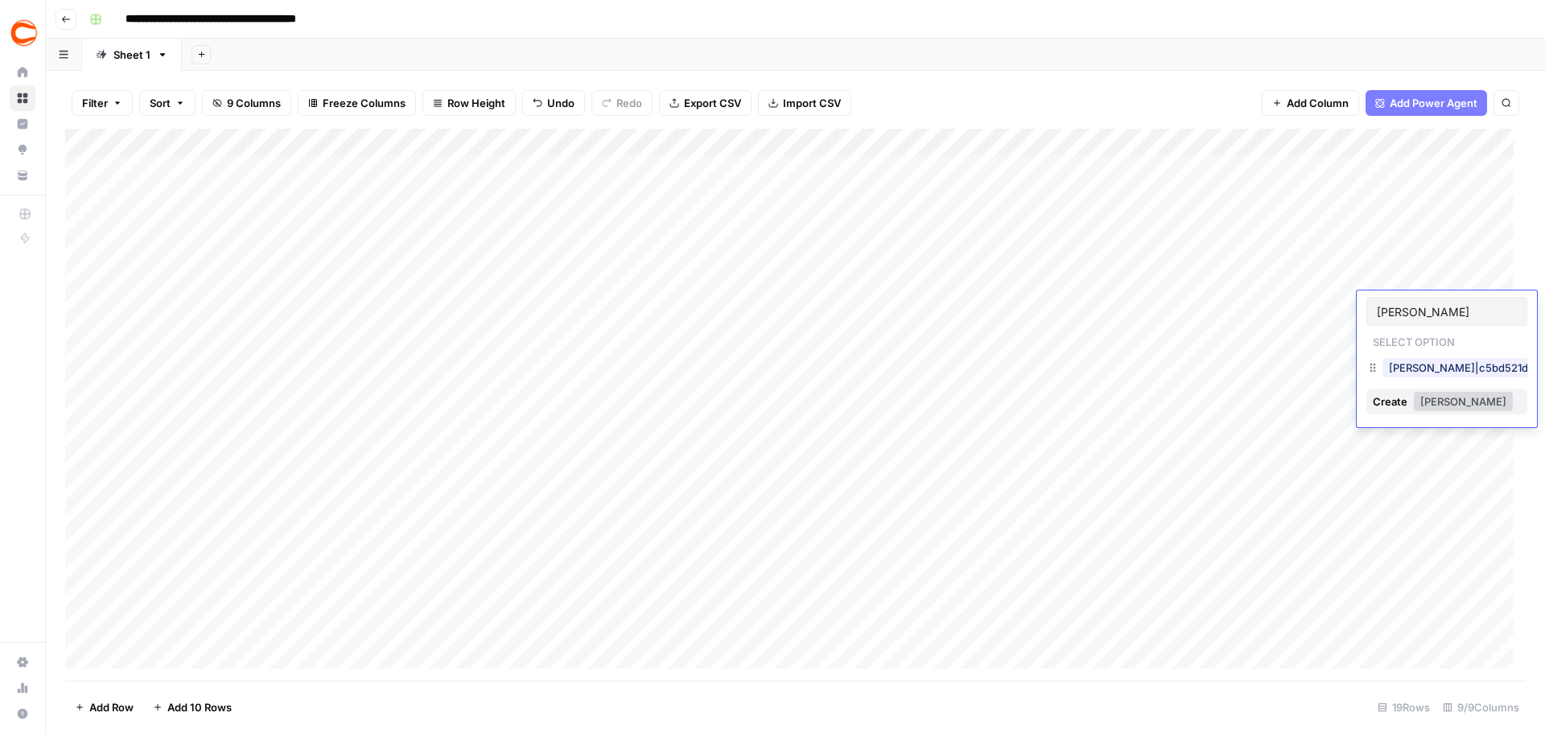
type input "[PERSON_NAME]"
click at [1396, 364] on button "[PERSON_NAME]|c5bd521d-495c-4c91-b7e1-78737e2d0d89" at bounding box center [1541, 367] width 318 height 19
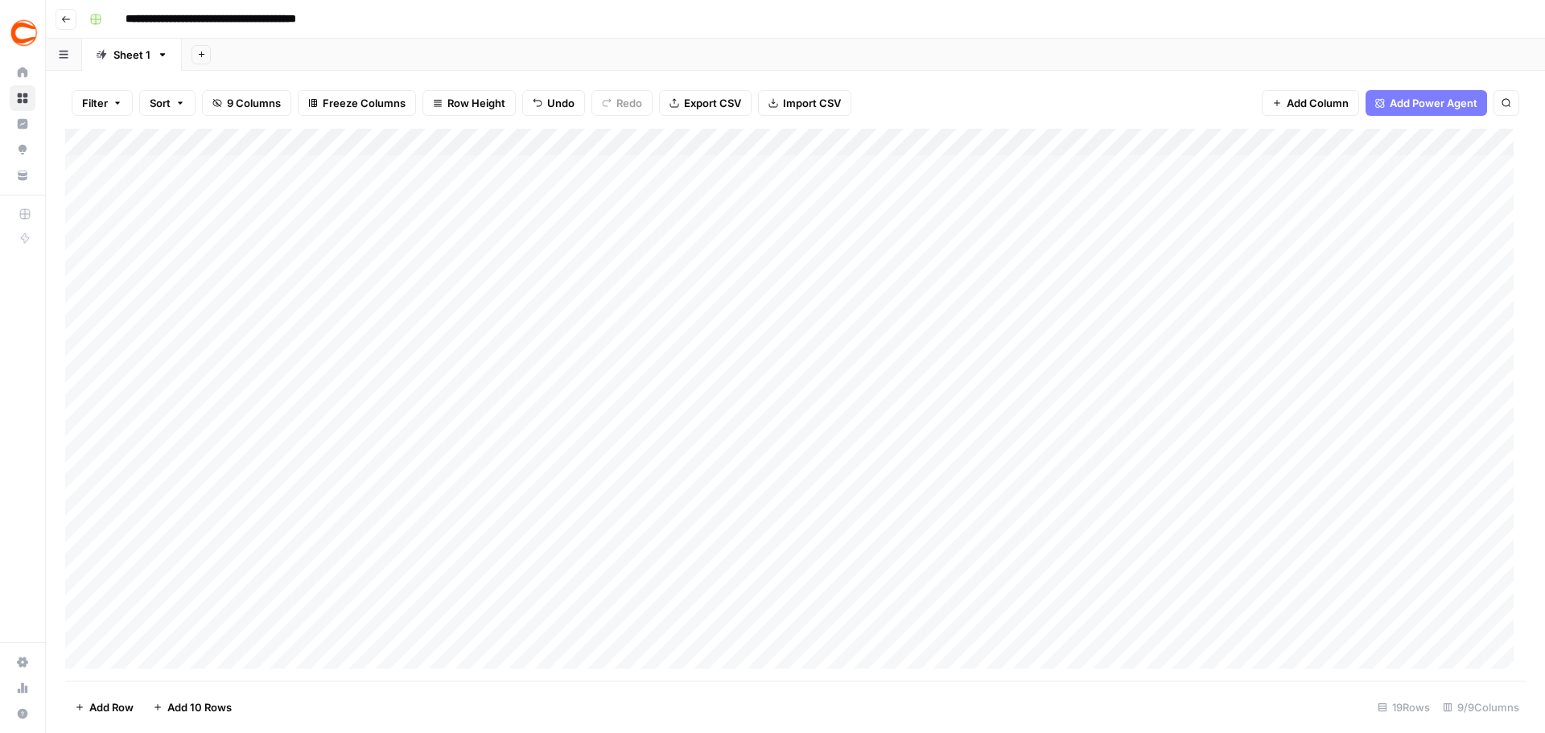
click at [1446, 331] on div "Add Column" at bounding box center [795, 405] width 1460 height 552
type input "yonk"
click at [1401, 389] on button "[PERSON_NAME]|46e4e80e-b39d-49f8-a4b0-c9ead6bdd3f4" at bounding box center [1544, 394] width 325 height 19
click at [1443, 363] on div "Add Column" at bounding box center [795, 405] width 1460 height 552
type input "farm"
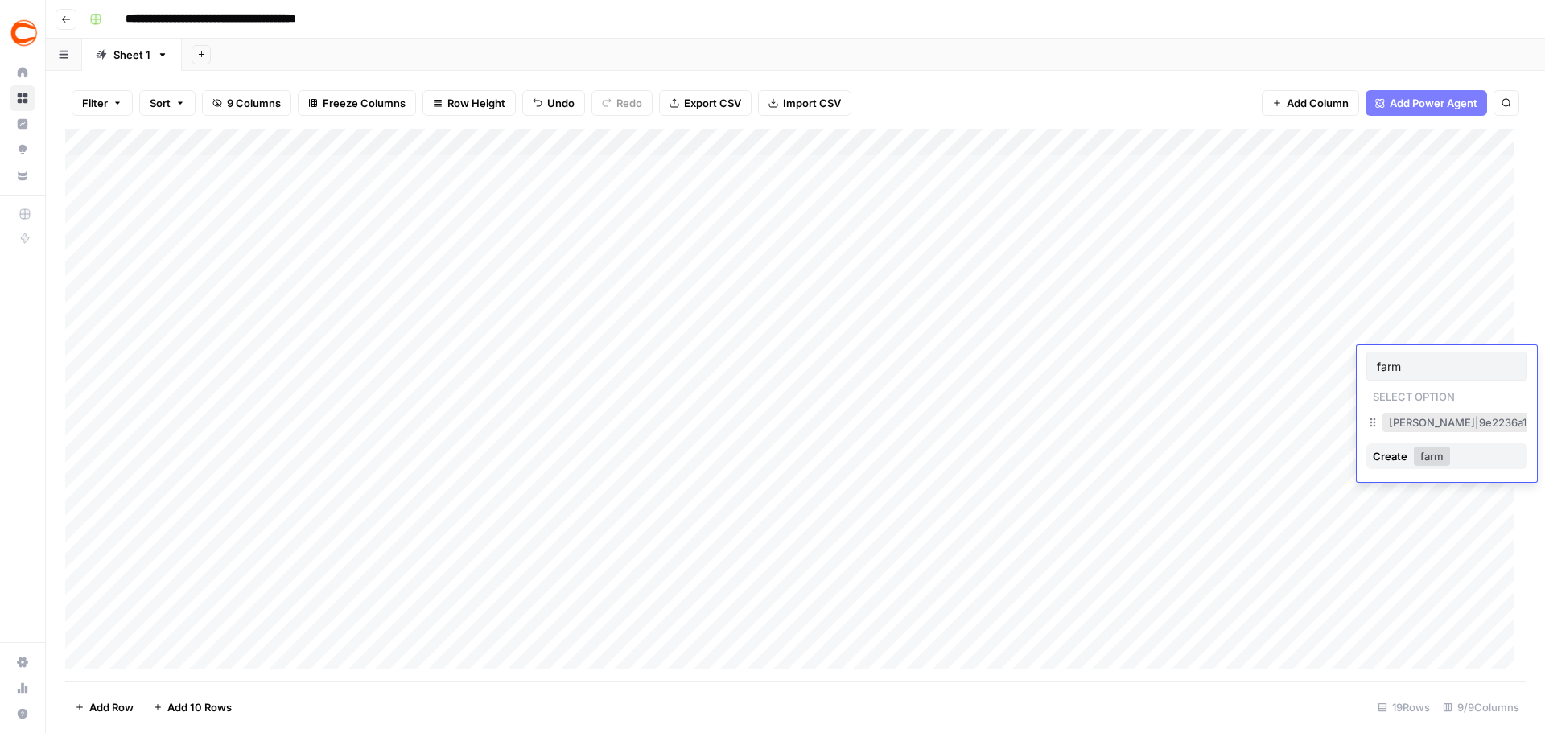
click at [1400, 423] on button "[PERSON_NAME]|9e2236a1-36c0-4a81-af09-6dde81193be3" at bounding box center [1539, 422] width 314 height 19
click at [1454, 387] on div "Add Column" at bounding box center [795, 405] width 1460 height 552
type input "hatf"
click at [1389, 443] on button "[PERSON_NAME]|7755b2b6-1794-4b5d-a818-5dbf8e00acc6" at bounding box center [1541, 449] width 319 height 19
click at [1440, 417] on div "Add Column" at bounding box center [795, 405] width 1460 height 552
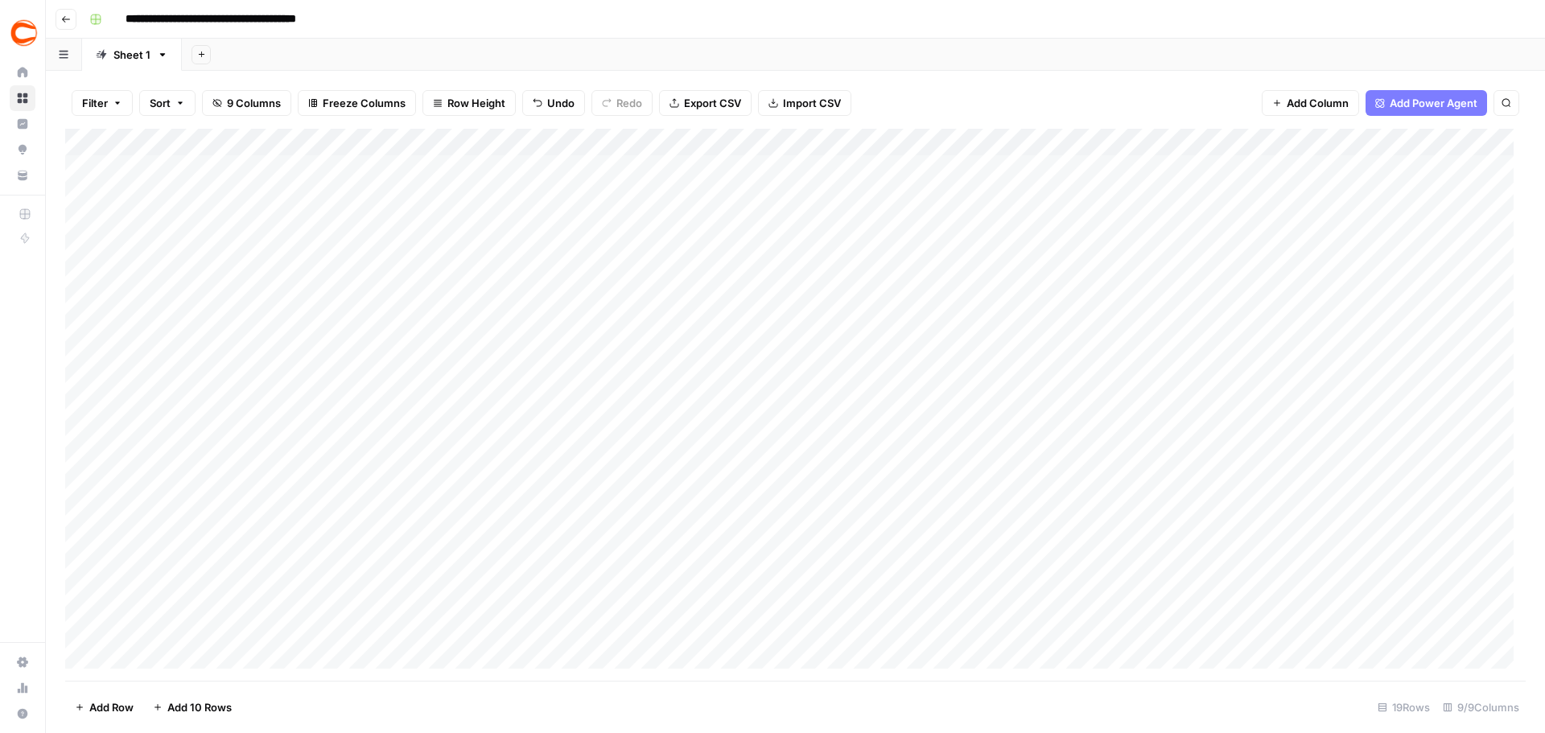
click at [1447, 407] on div "Add Column" at bounding box center [795, 405] width 1460 height 552
type input "[PERSON_NAME]"
click at [1397, 469] on button "[PERSON_NAME]|c5bd521d-495c-4c91-b7e1-78737e2d0d89" at bounding box center [1541, 476] width 318 height 19
click at [1454, 438] on div "Add Column" at bounding box center [795, 405] width 1460 height 552
type input "phil"
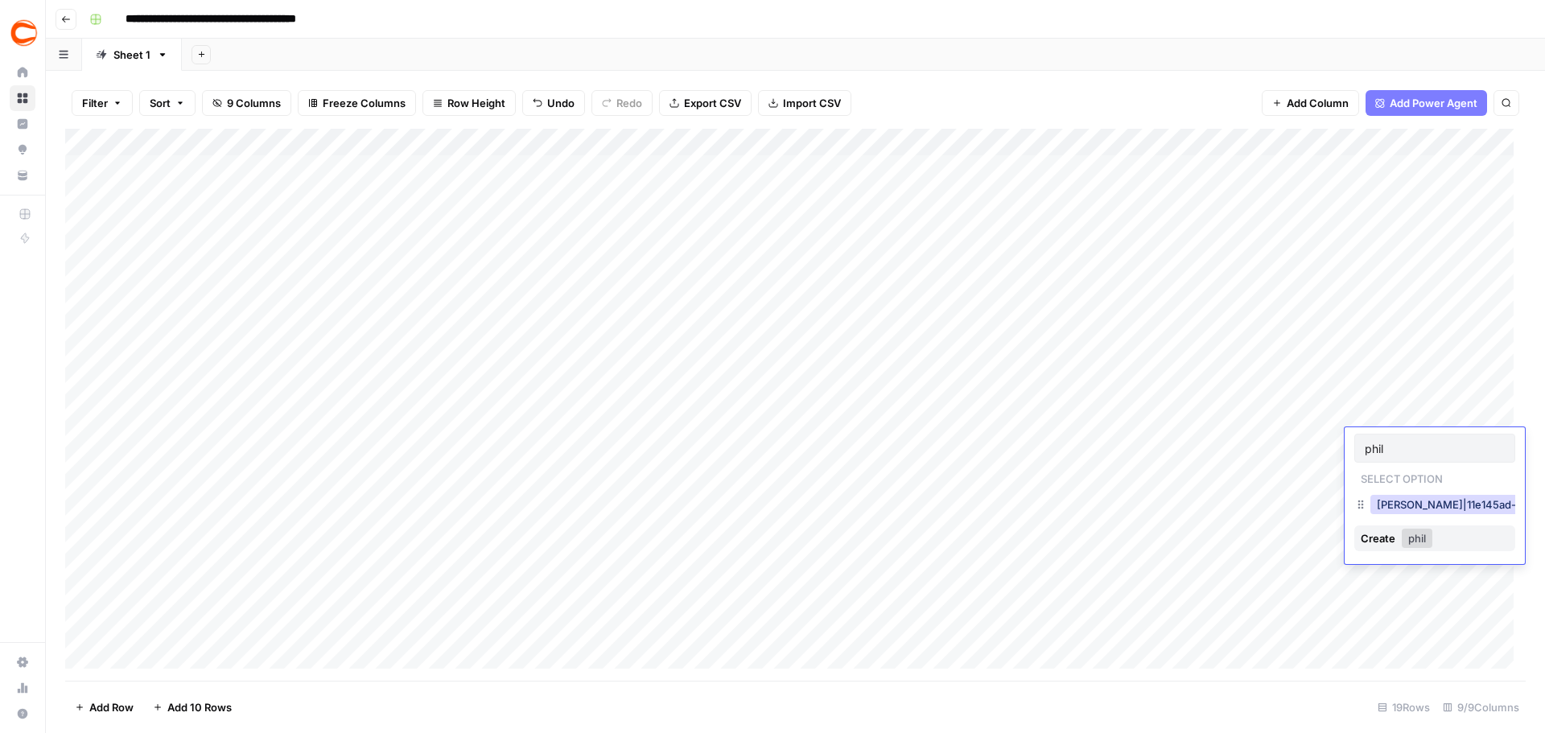
click at [1410, 505] on button "[PERSON_NAME]|11e145ad-26c1-458e-95f0-f0be3f756b11" at bounding box center [1523, 504] width 307 height 19
click at [1447, 469] on div "Add Column" at bounding box center [795, 405] width 1460 height 552
type input "farm"
click at [1393, 532] on button "[PERSON_NAME]|9e2236a1-36c0-4a81-af09-6dde81193be3" at bounding box center [1527, 531] width 314 height 19
click at [1457, 496] on div "Add Column" at bounding box center [795, 405] width 1460 height 552
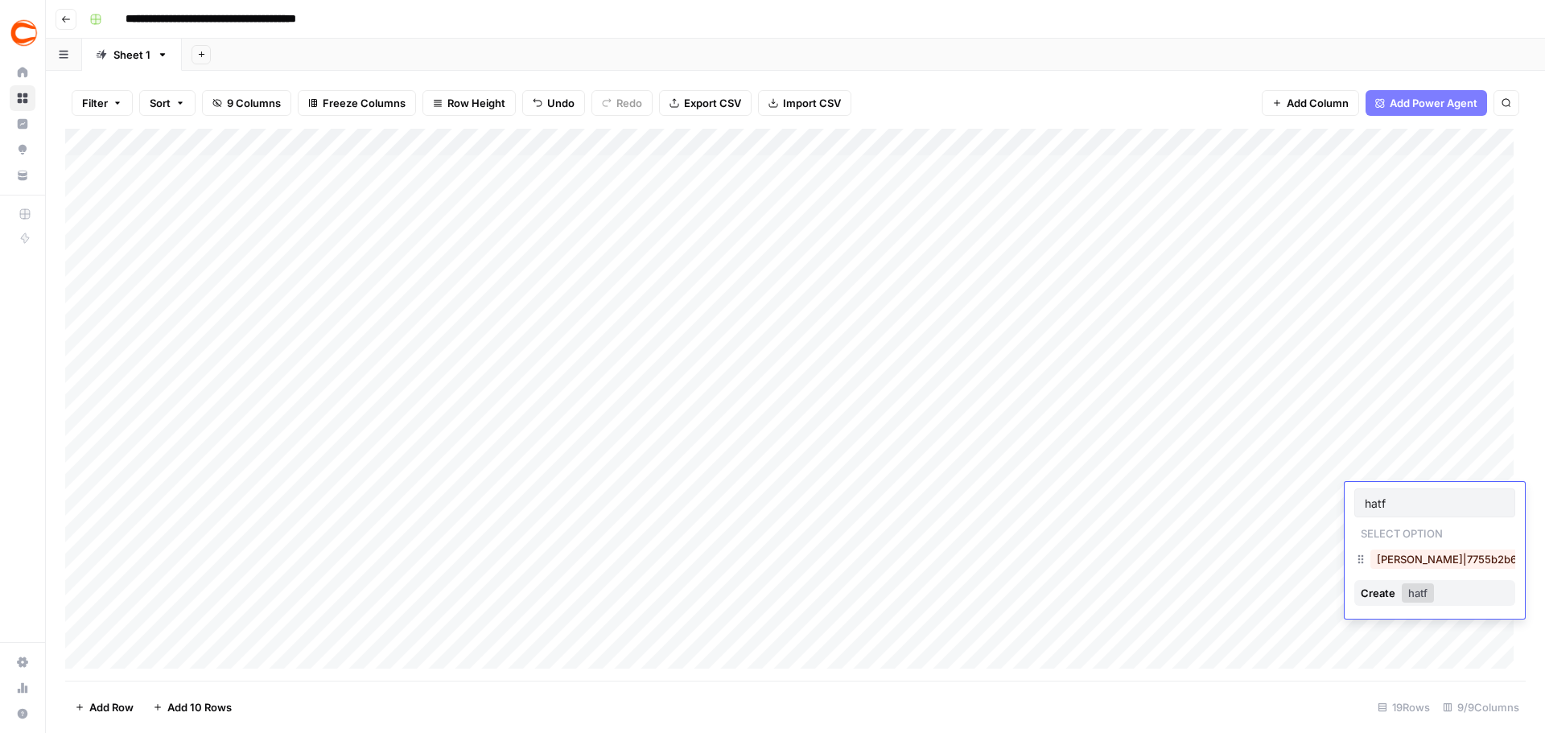
type input "hatf"
click at [1388, 553] on button "[PERSON_NAME]|7755b2b6-1794-4b5d-a818-5dbf8e00acc6" at bounding box center [1529, 558] width 319 height 19
click at [1436, 533] on div "Add Column" at bounding box center [795, 405] width 1460 height 552
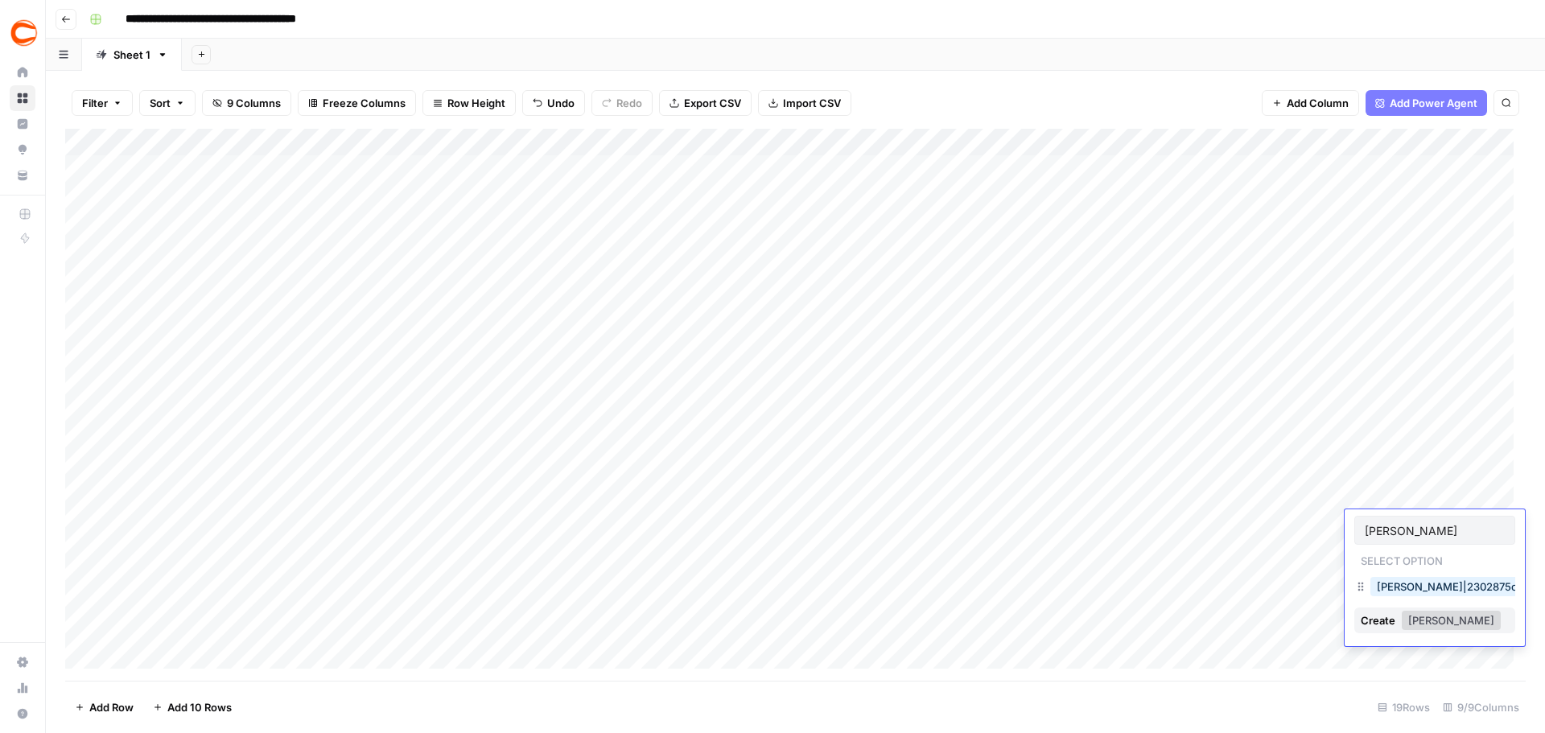
click at [1398, 597] on div "[PERSON_NAME]|2302875c-3bc9-4d27-8c39-94d834df49d2" at bounding box center [1434, 588] width 161 height 29
type input "[PERSON_NAME]"
click at [1434, 582] on button "[PERSON_NAME]|2302875c-3bc9-4d27-8c39-94d834df49d2" at bounding box center [1533, 586] width 327 height 19
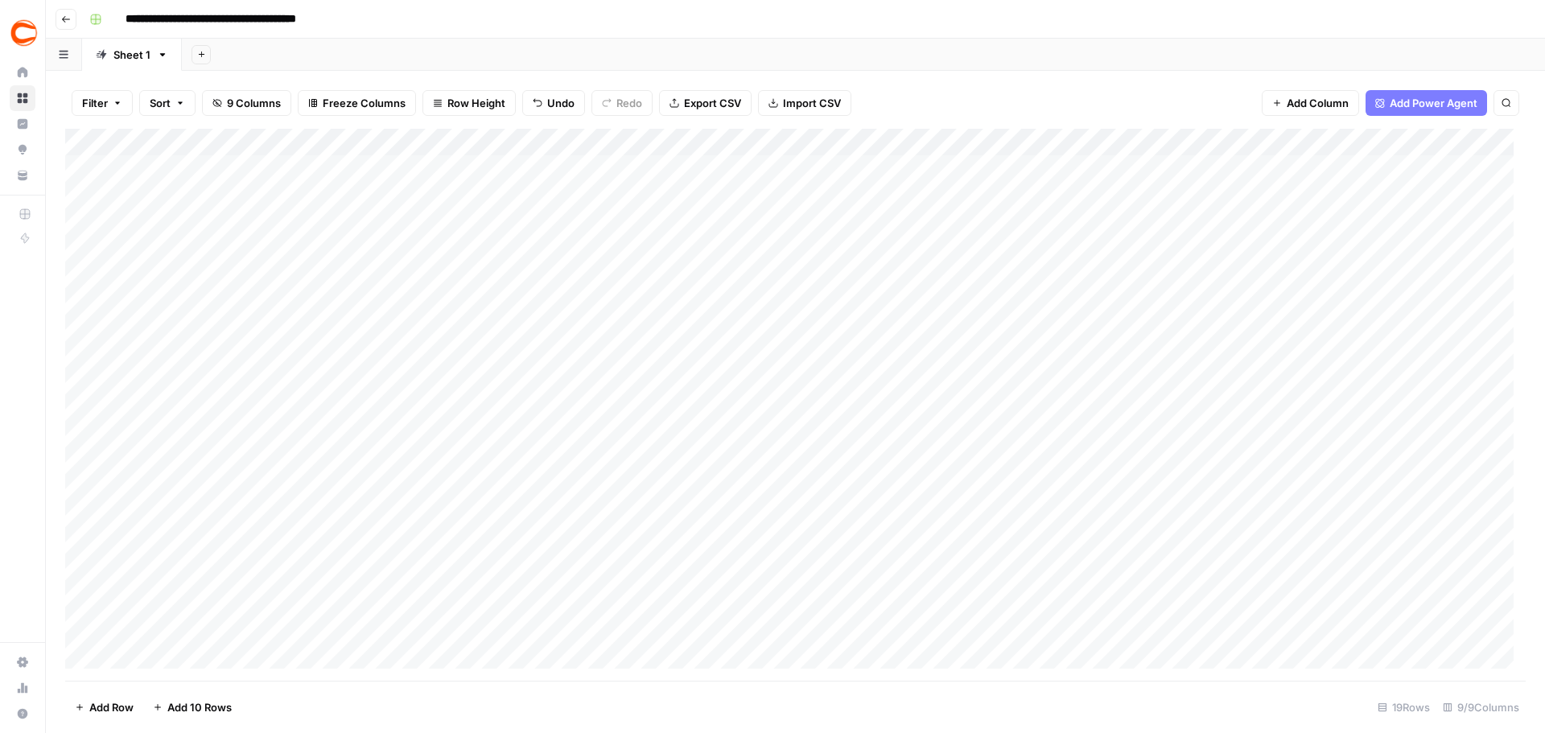
click at [1450, 543] on div "Add Column" at bounding box center [795, 405] width 1460 height 552
type input "farm"
click at [1395, 611] on button "[PERSON_NAME]|9e2236a1-36c0-4a81-af09-6dde81193be3" at bounding box center [1527, 613] width 314 height 19
click at [1434, 583] on div "Add Column" at bounding box center [795, 405] width 1460 height 552
type input "rosal"
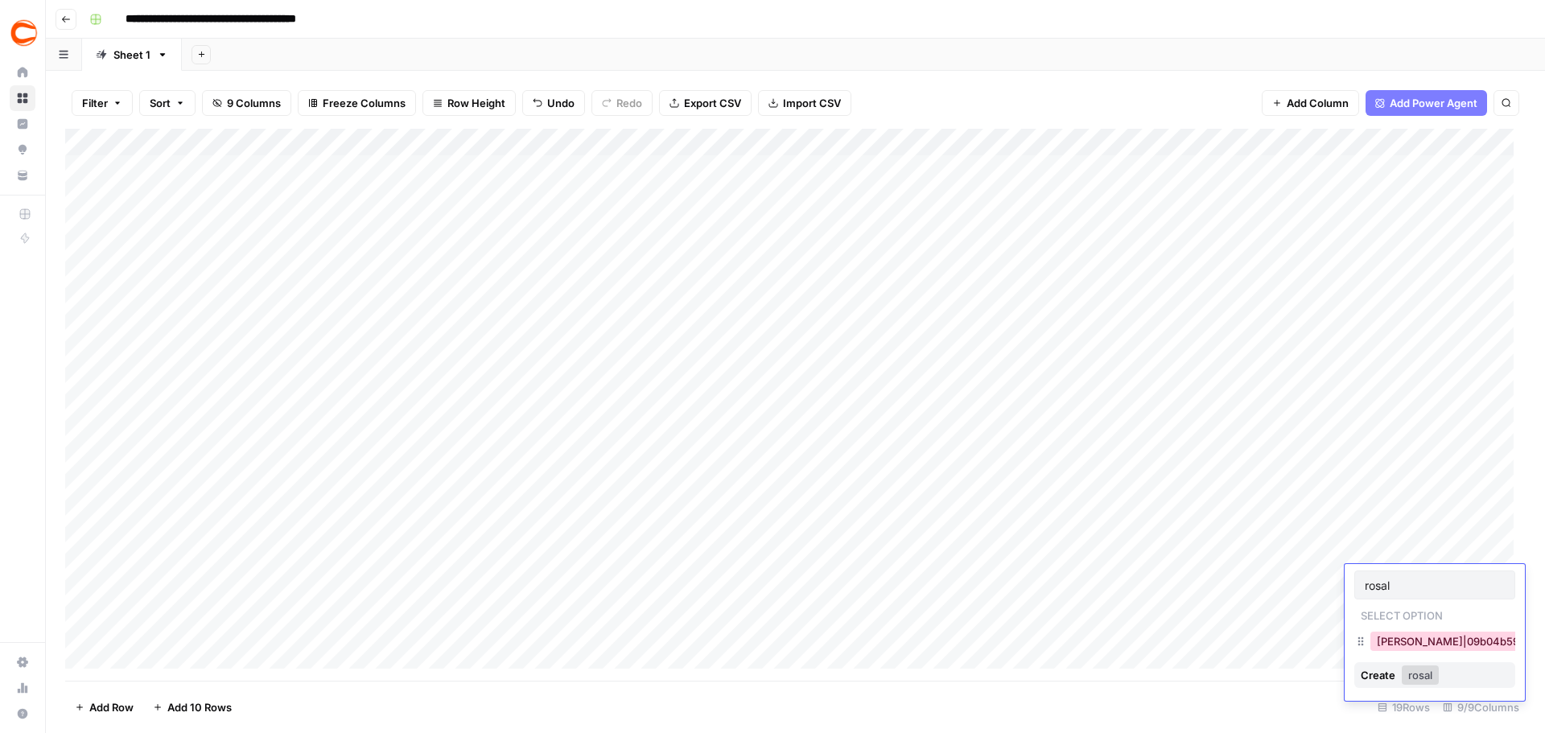
click at [1425, 638] on button "[PERSON_NAME]|09b04b59-5bac-4944-8d67-e85276989805" at bounding box center [1534, 641] width 329 height 19
click at [1454, 611] on div "Add Column" at bounding box center [795, 405] width 1460 height 552
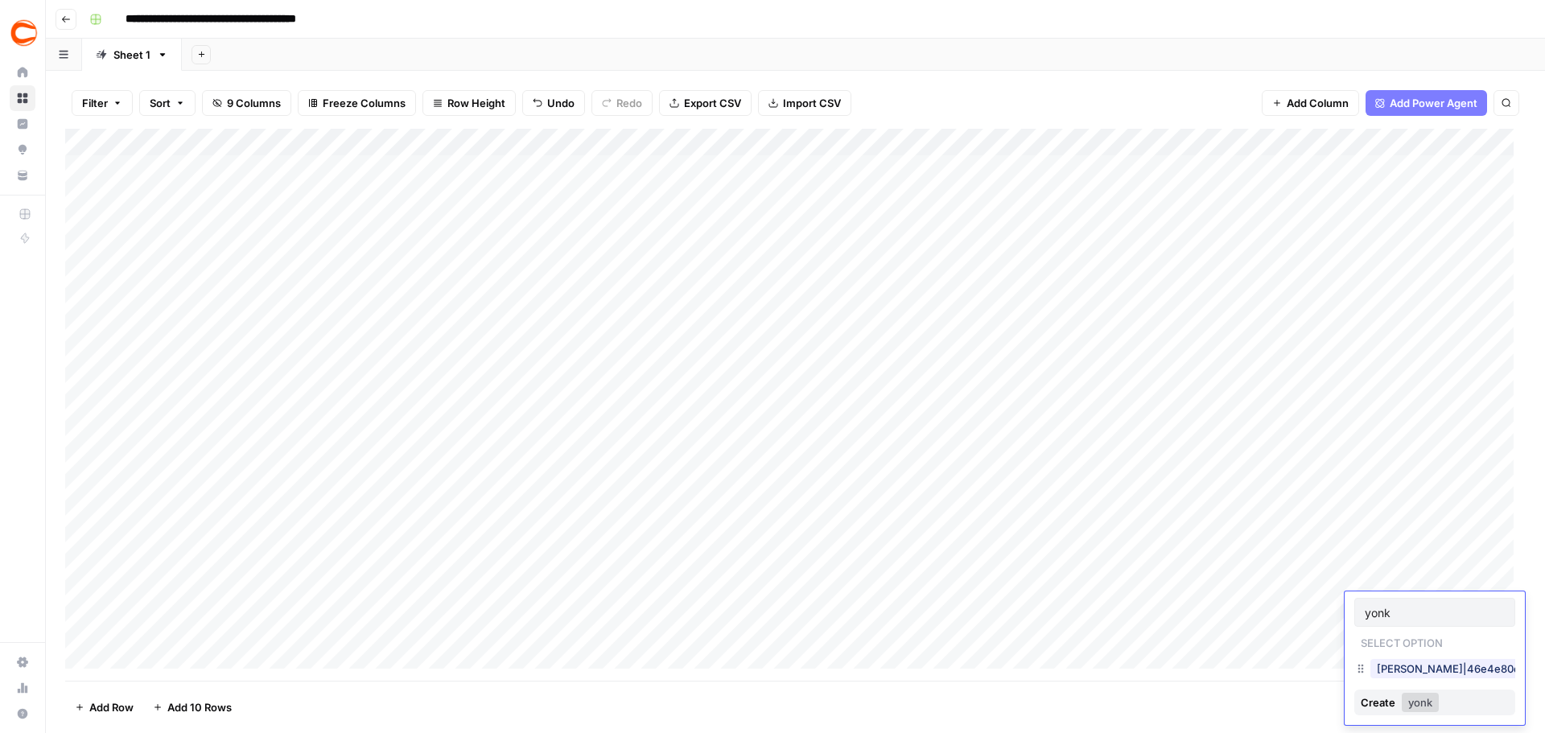
type input "yonk"
click at [1394, 662] on button "[PERSON_NAME]|46e4e80e-b39d-49f8-a4b0-c9ead6bdd3f4" at bounding box center [1532, 668] width 325 height 19
click at [1444, 640] on div "Add Column" at bounding box center [795, 405] width 1460 height 552
click at [1388, 710] on div "[PERSON_NAME]|8a9d0a8b-94db-4176-b299-c8ac2ccc85f5" at bounding box center [1434, 697] width 161 height 29
type input "enc"
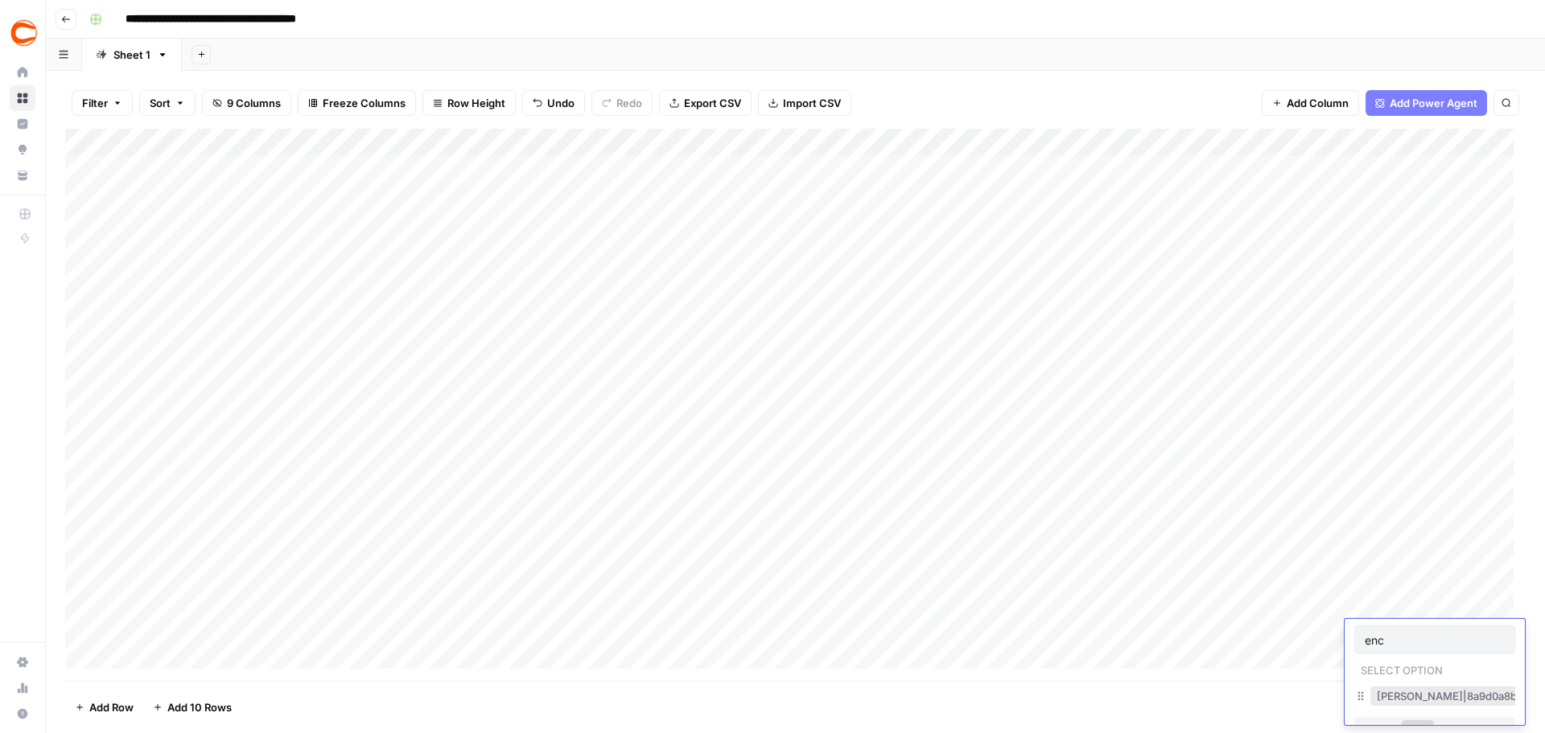
click at [1399, 701] on button "[PERSON_NAME]|8a9d0a8b-94db-4176-b299-c8ac2ccc85f5" at bounding box center [1531, 695] width 322 height 19
click at [1458, 628] on div "Add Column" at bounding box center [795, 405] width 1460 height 552
type input "yonk"
click at [1384, 693] on button "[PERSON_NAME]|46e4e80e-b39d-49f8-a4b0-c9ead6bdd3f4" at bounding box center [1532, 690] width 325 height 19
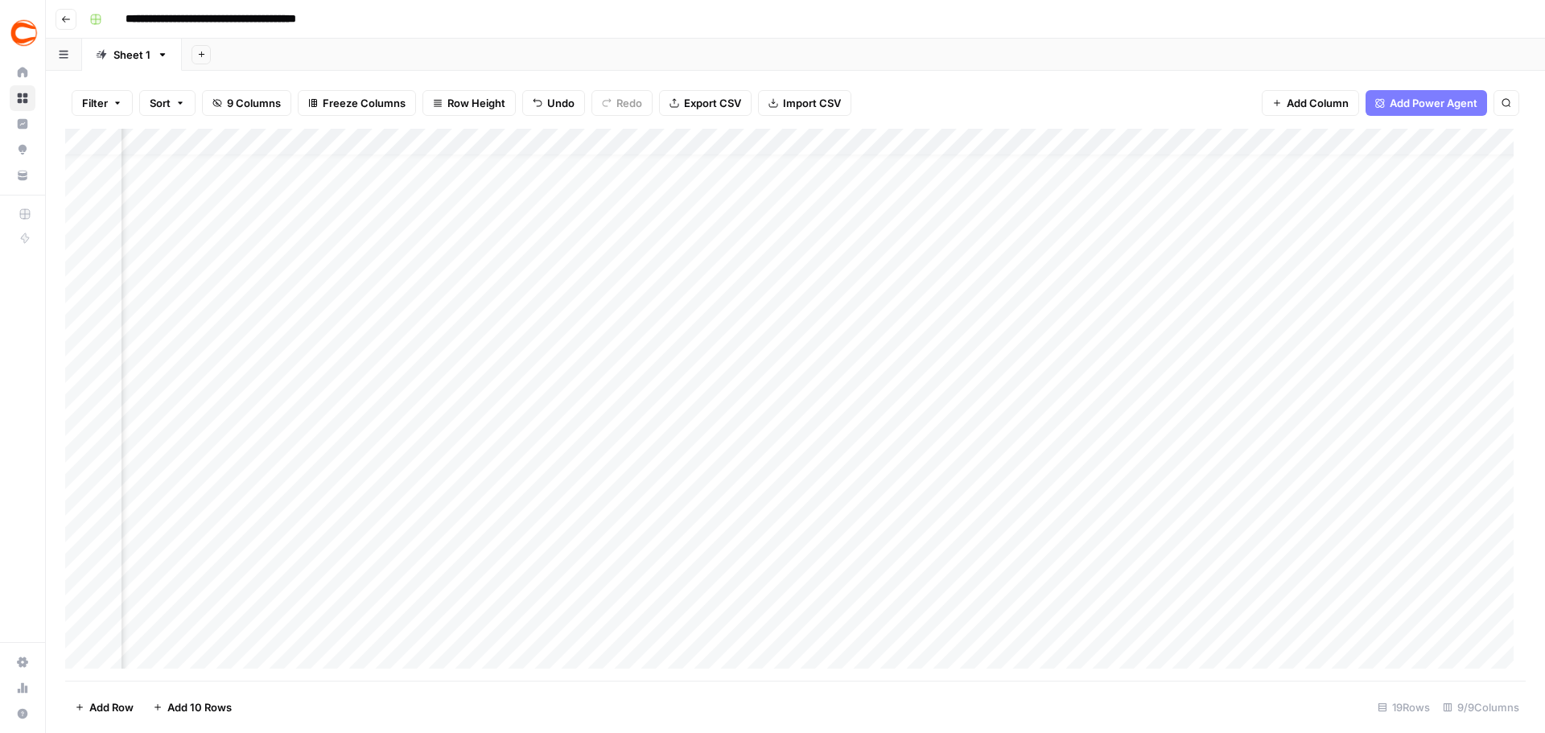
scroll to position [0, 387]
click at [1253, 164] on div "Add Column" at bounding box center [795, 405] width 1460 height 552
click at [1212, 599] on div "Add Column" at bounding box center [795, 405] width 1460 height 552
click at [1209, 632] on div "Add Column" at bounding box center [795, 405] width 1460 height 552
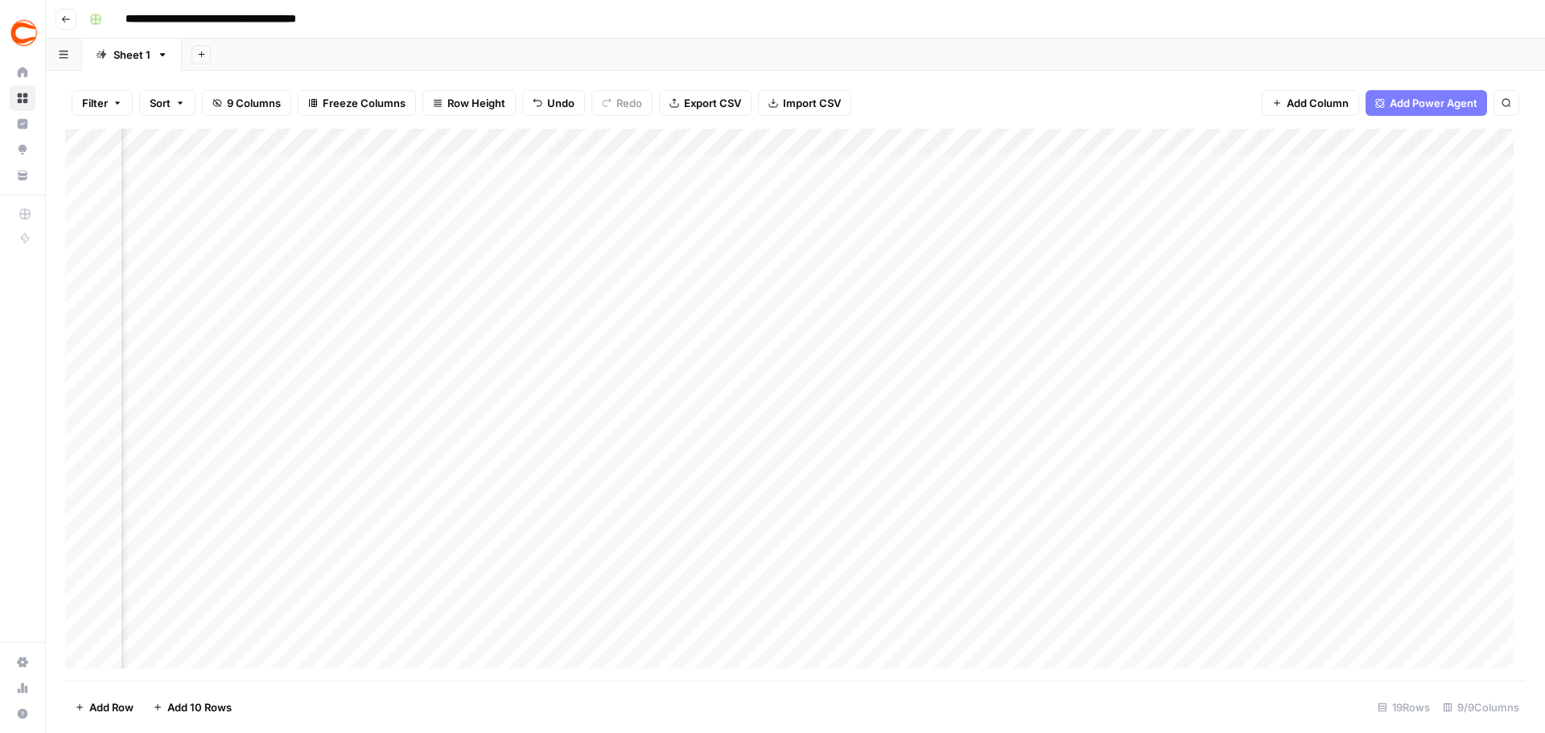
scroll to position [0, 387]
click at [1447, 139] on div "Add Column" at bounding box center [795, 405] width 1460 height 552
click at [1406, 141] on div "Add Column" at bounding box center [795, 405] width 1460 height 552
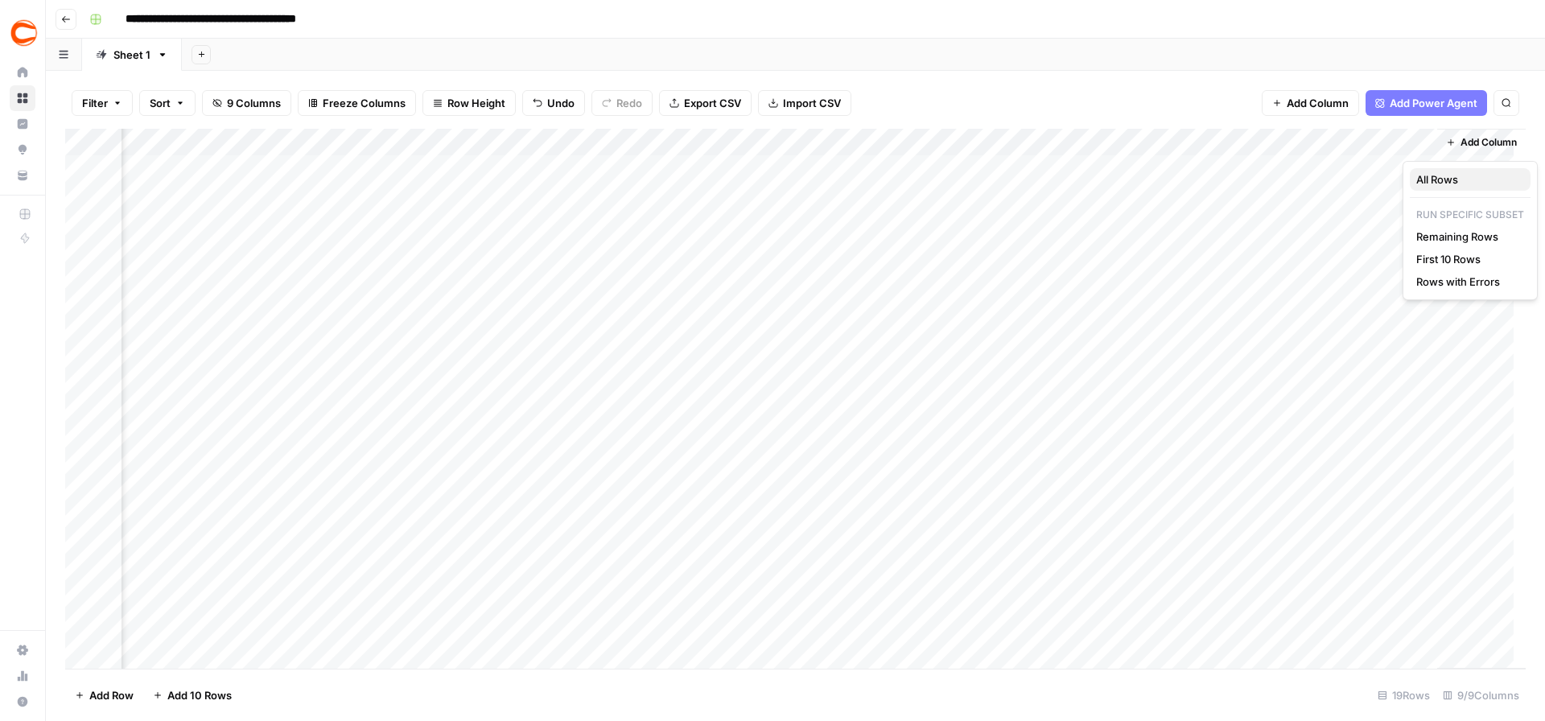
click at [1446, 183] on span "All Rows" at bounding box center [1466, 179] width 101 height 16
